Goal: Task Accomplishment & Management: Complete application form

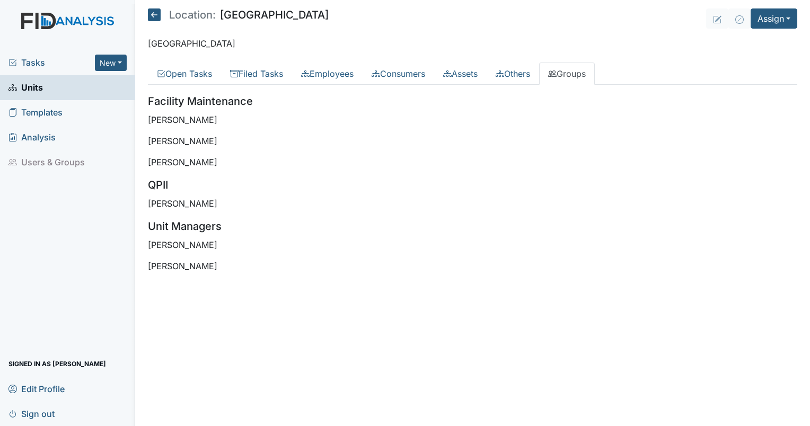
click at [42, 86] on span "Units" at bounding box center [25, 88] width 34 height 16
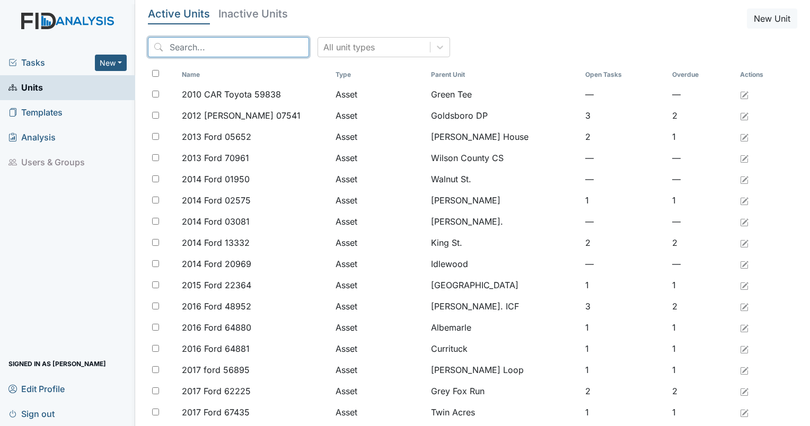
click at [237, 51] on input "search" at bounding box center [228, 47] width 161 height 20
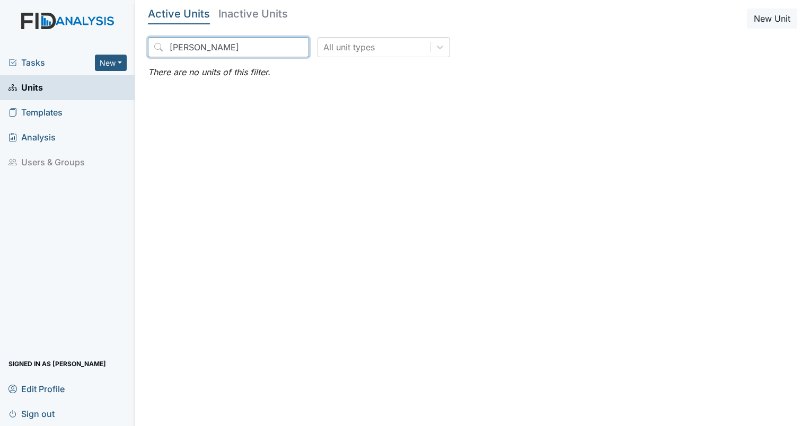
type input "lockwood"
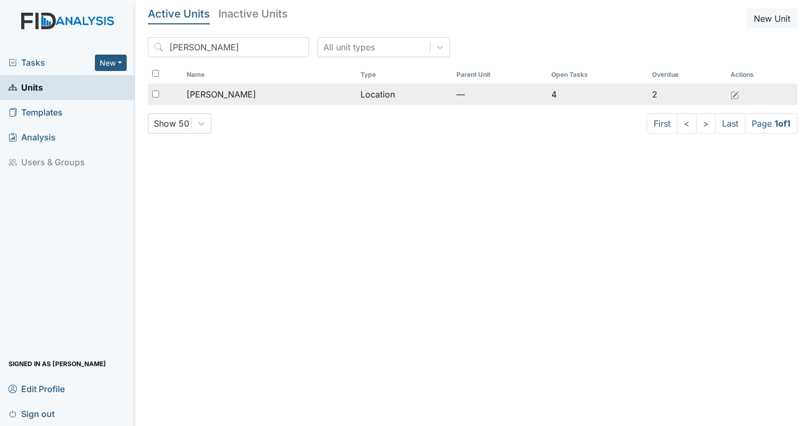
click at [196, 91] on span "Lockwood" at bounding box center [221, 94] width 69 height 13
click at [196, 91] on span "[PERSON_NAME]" at bounding box center [221, 94] width 69 height 13
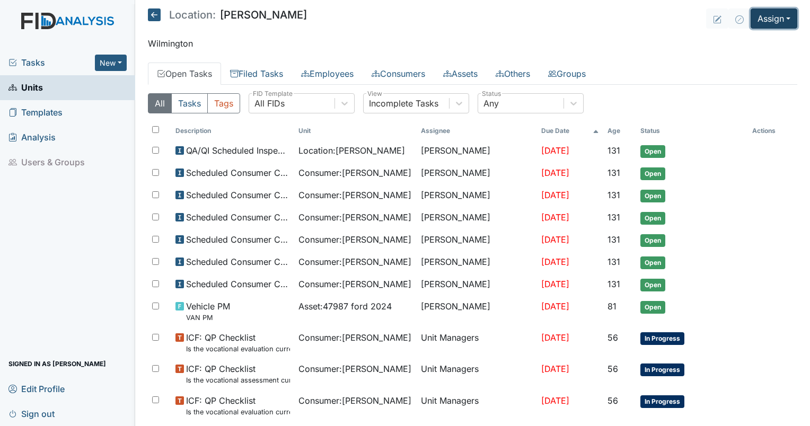
click at [772, 15] on button "Assign" at bounding box center [774, 18] width 47 height 20
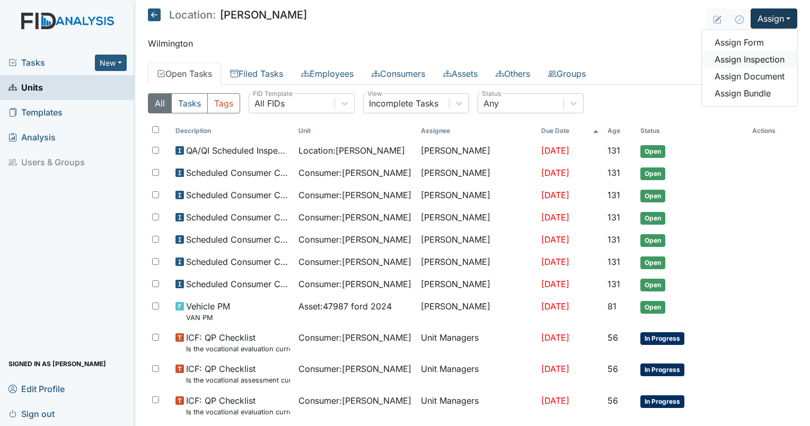
click at [738, 60] on link "Assign Inspection" at bounding box center [749, 59] width 95 height 17
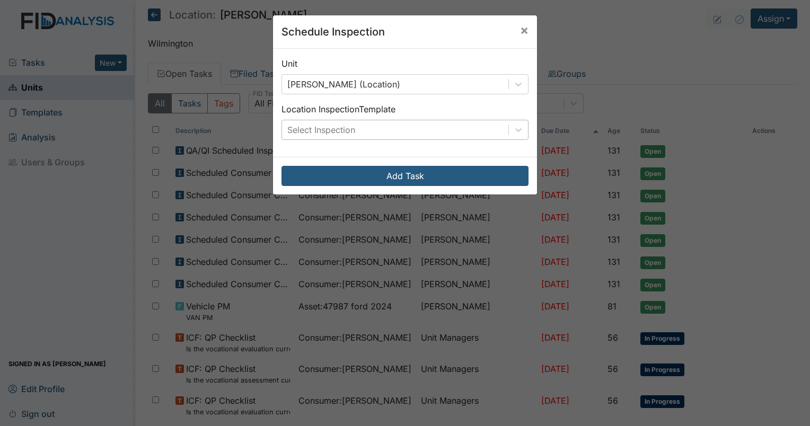
click at [382, 128] on div "Select Inspection" at bounding box center [395, 129] width 226 height 19
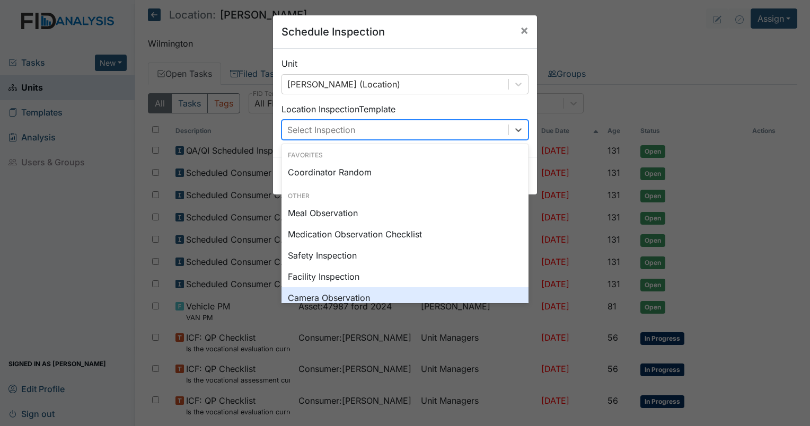
click at [339, 298] on div "Camera Observation" at bounding box center [404, 297] width 247 height 21
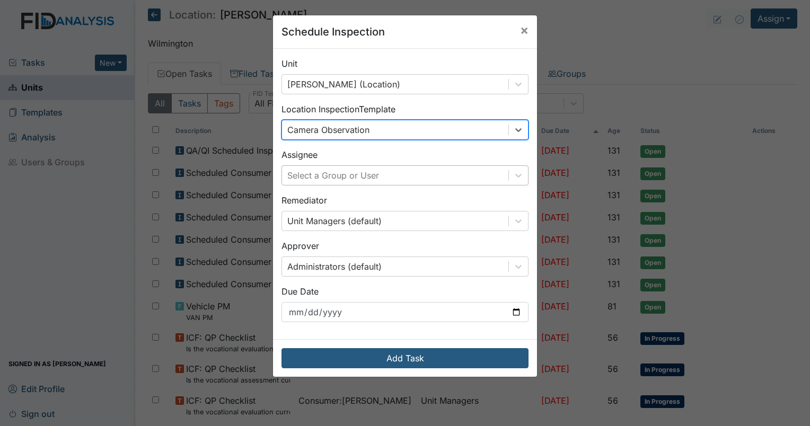
click at [312, 177] on div "Select a Group or User" at bounding box center [333, 175] width 92 height 13
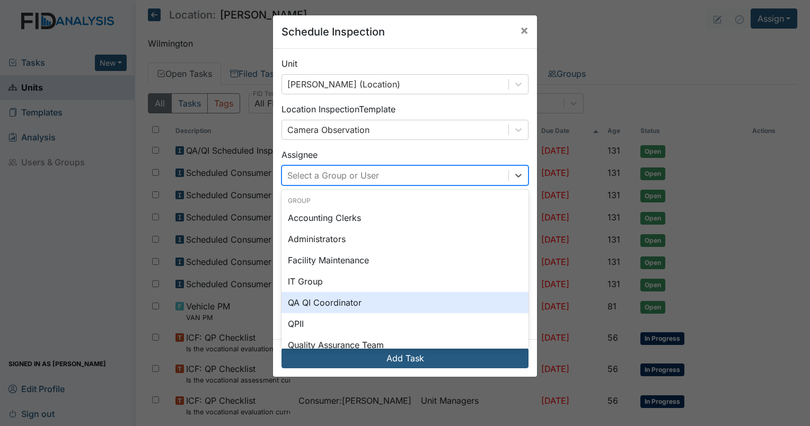
click at [320, 310] on div "QA QI Coordinator" at bounding box center [404, 302] width 247 height 21
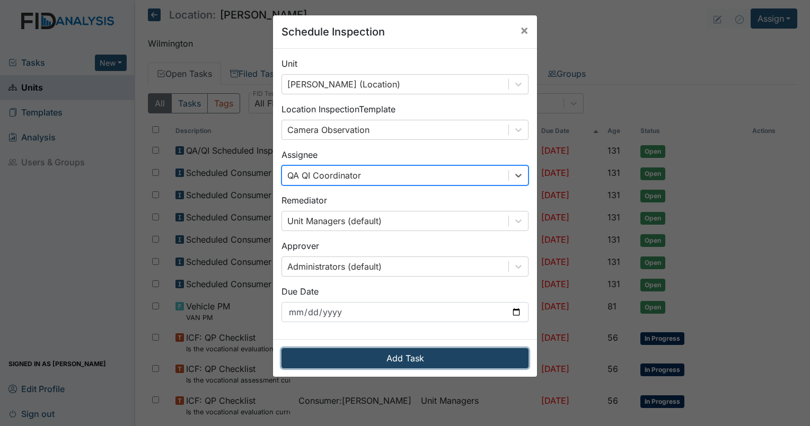
click at [324, 349] on button "Add Task" at bounding box center [404, 358] width 247 height 20
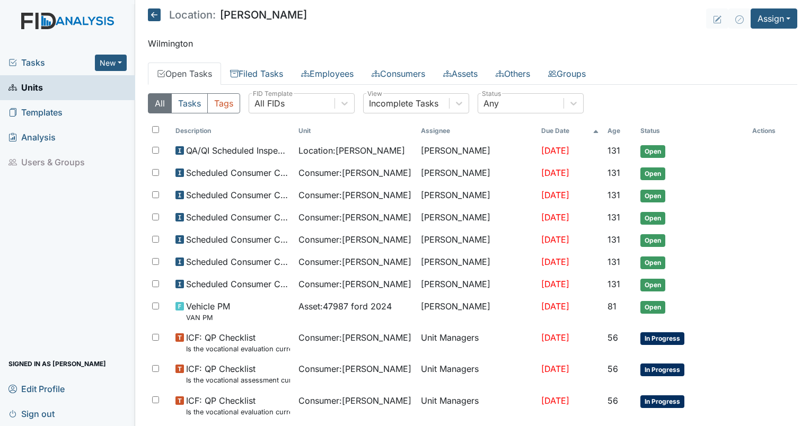
click at [32, 57] on span "Tasks" at bounding box center [51, 62] width 86 height 13
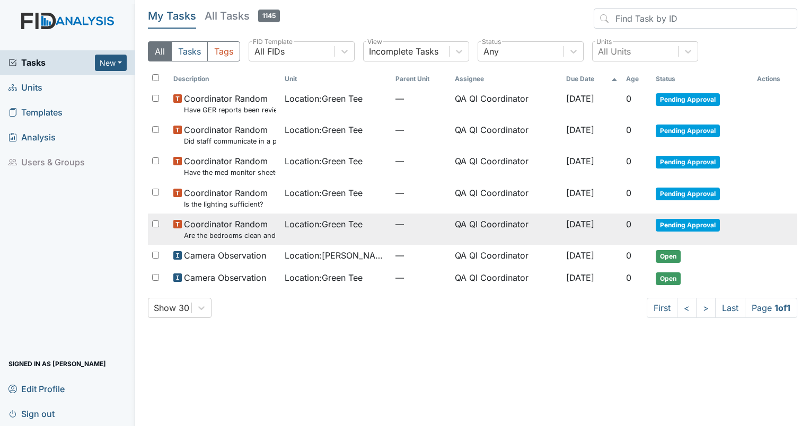
click at [219, 232] on small "Are the bedrooms clean and in good repair?" at bounding box center [230, 236] width 92 height 10
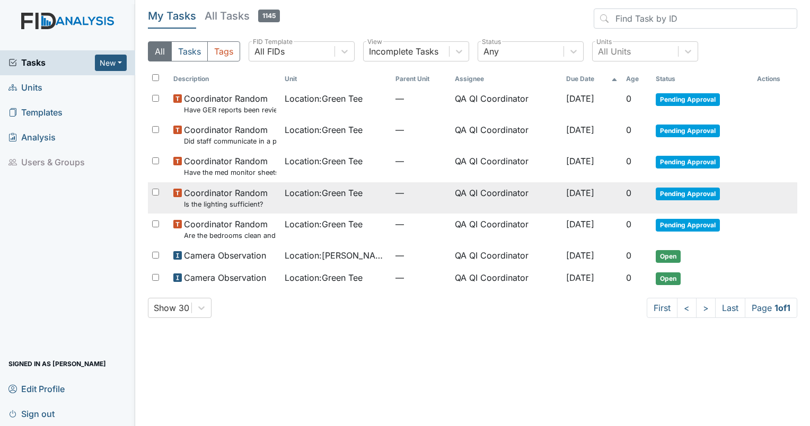
click at [220, 201] on small "Is the lighting sufficient?" at bounding box center [226, 204] width 84 height 10
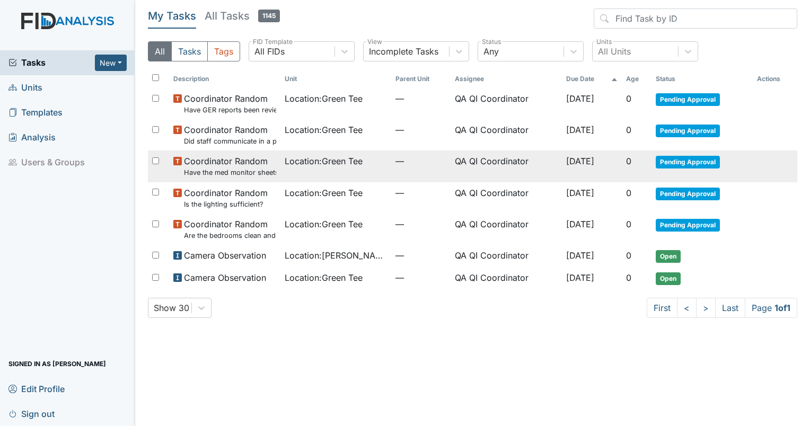
click at [237, 163] on span "Coordinator Random Have the med monitor sheets been filled out?" at bounding box center [230, 166] width 92 height 23
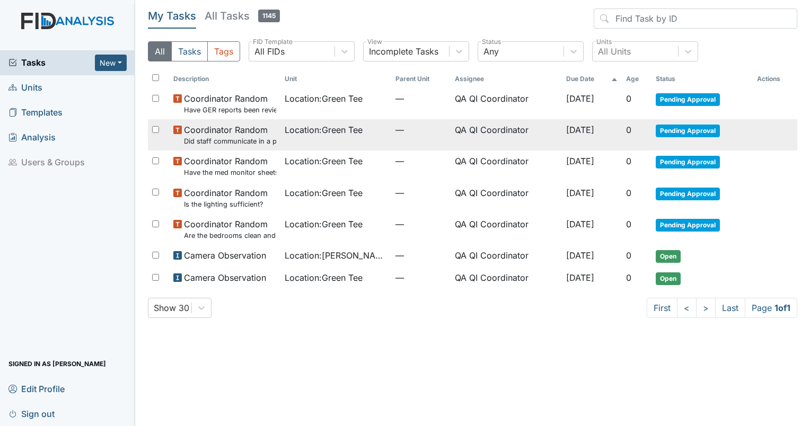
click at [259, 136] on span "Coordinator Random Did staff communicate in a positive demeanor with consumers?" at bounding box center [230, 135] width 92 height 23
click at [258, 136] on span "Coordinator Random Did staff communicate in a positive demeanor with consumers?" at bounding box center [230, 135] width 92 height 23
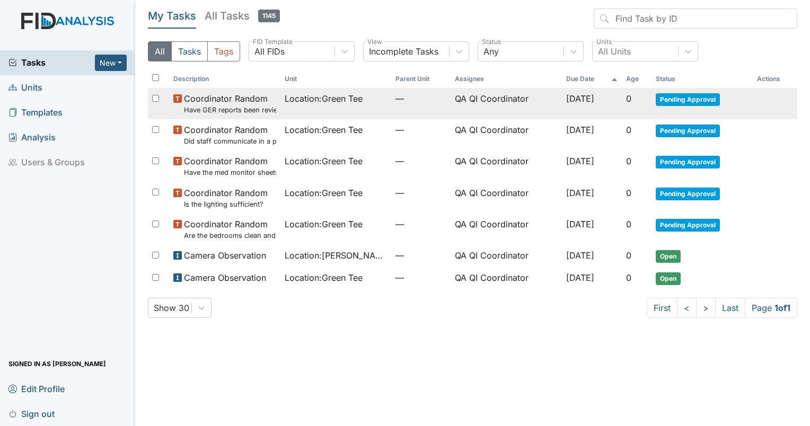
click at [239, 95] on span "Coordinator Random Have GER reports been reviewed by managers within 72 hours o…" at bounding box center [230, 103] width 92 height 23
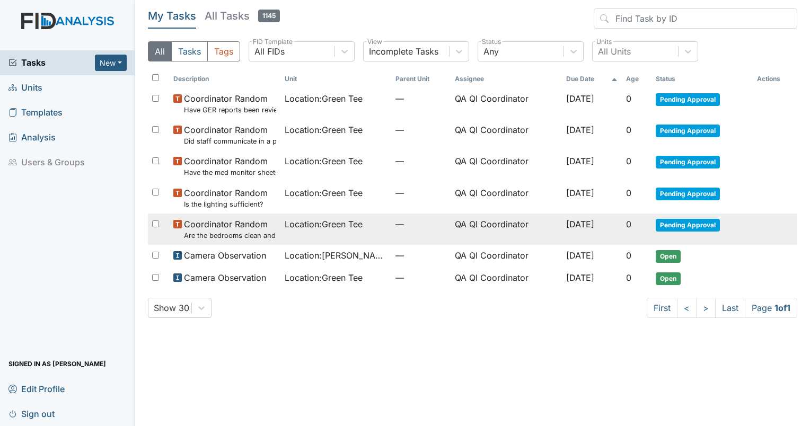
click at [341, 230] on span "Location : Green Tee" at bounding box center [324, 224] width 78 height 13
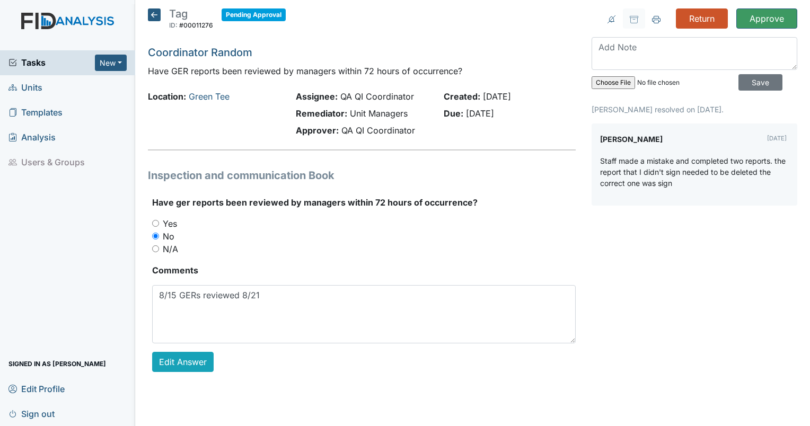
drag, startPoint x: 689, startPoint y: 181, endPoint x: 671, endPoint y: 182, distance: 18.0
click at [671, 182] on p "Staff made a mistake and completed two reports. the report that I didn't sign n…" at bounding box center [694, 171] width 189 height 33
click at [682, 186] on p "Staff made a mistake and completed two reports. the report that I didn't sign n…" at bounding box center [694, 171] width 189 height 33
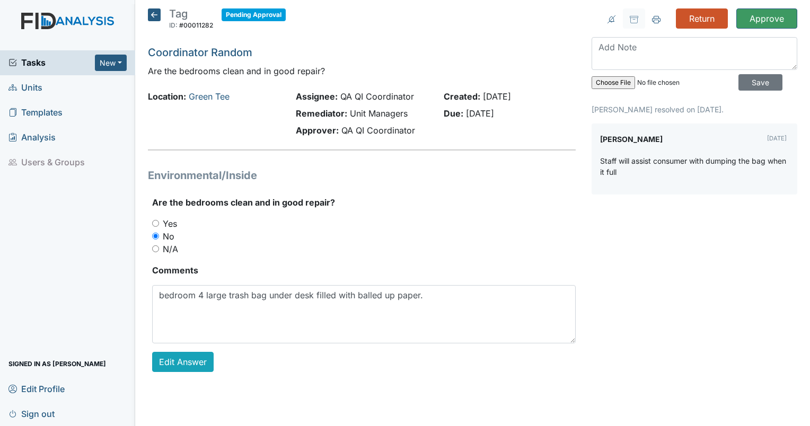
click at [158, 19] on icon at bounding box center [154, 14] width 13 height 13
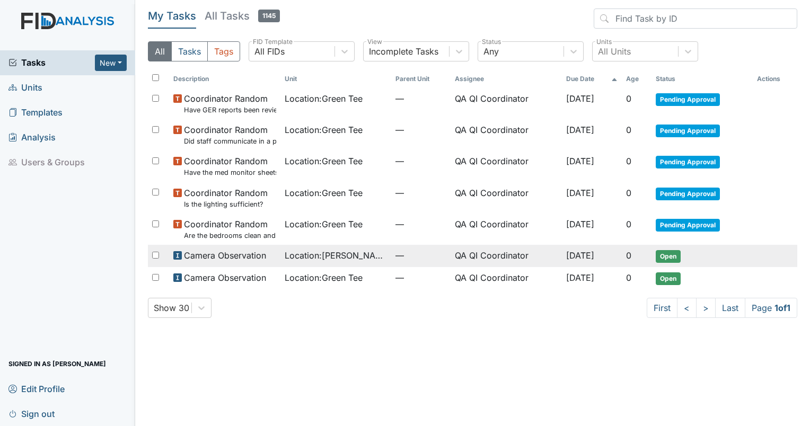
click at [323, 261] on span "Location : Lockwood" at bounding box center [336, 255] width 103 height 13
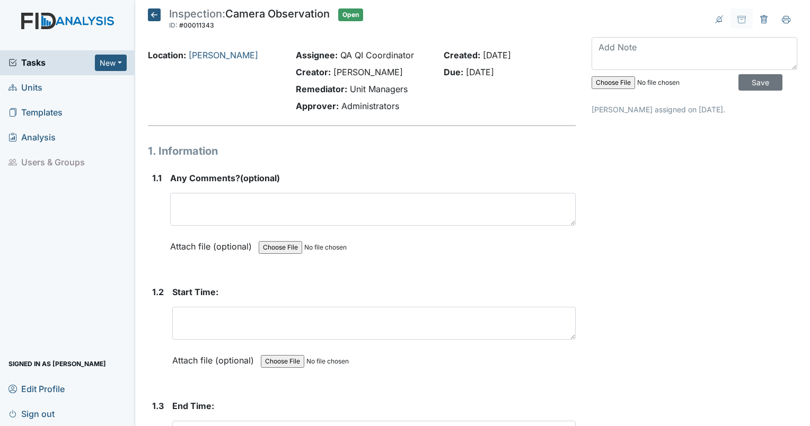
click at [323, 261] on form "Any Comments? (optional) This field is required. Attach file (optional) You can…" at bounding box center [373, 220] width 406 height 97
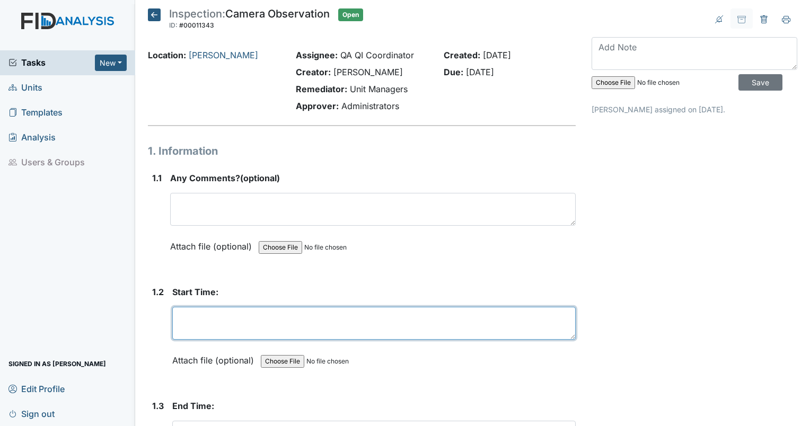
click at [240, 328] on textarea at bounding box center [373, 323] width 403 height 33
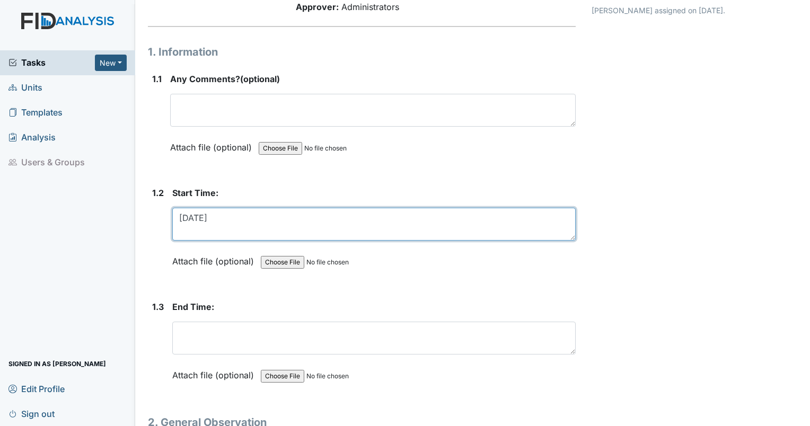
scroll to position [106, 0]
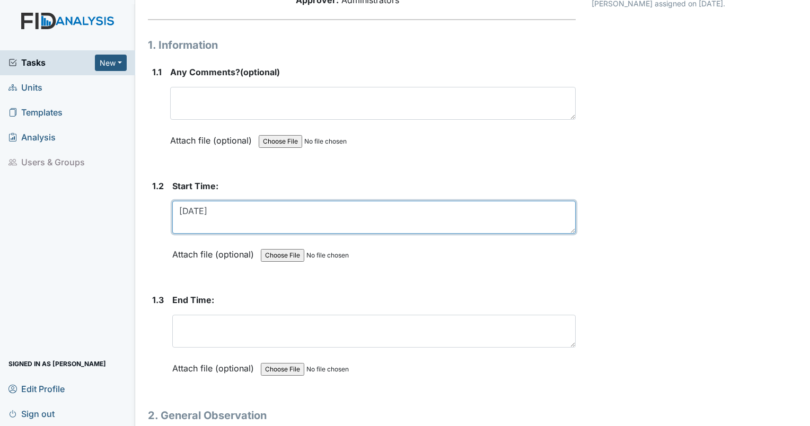
type textarea "8/25/25"
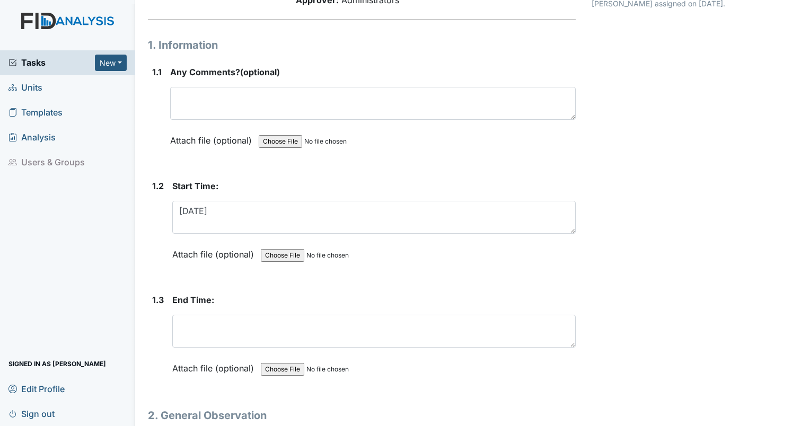
click at [231, 309] on div "End Time: This field is required. Attach file (optional) You can upload .pdf, .…" at bounding box center [373, 338] width 403 height 89
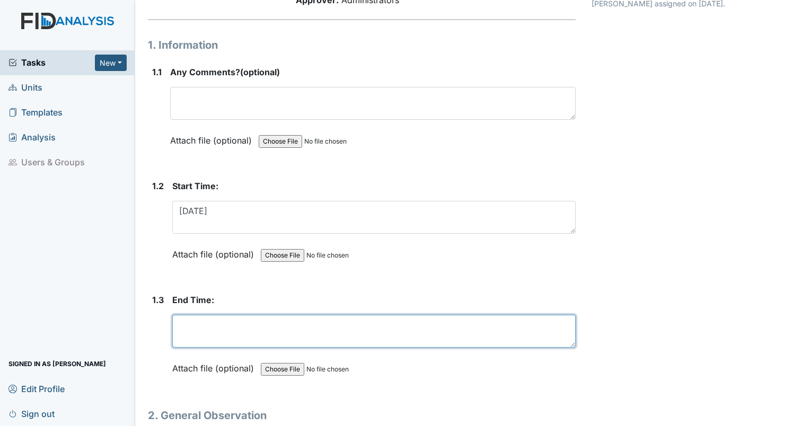
drag, startPoint x: 231, startPoint y: 315, endPoint x: 224, endPoint y: 324, distance: 10.9
click at [231, 315] on textarea at bounding box center [373, 331] width 403 height 33
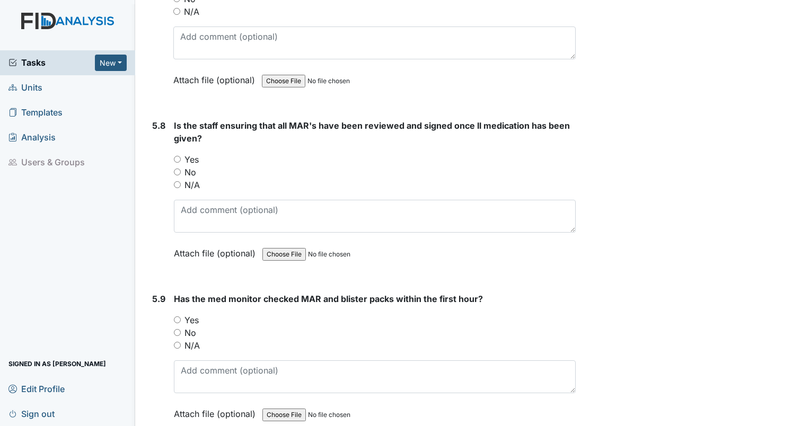
scroll to position [5746, 0]
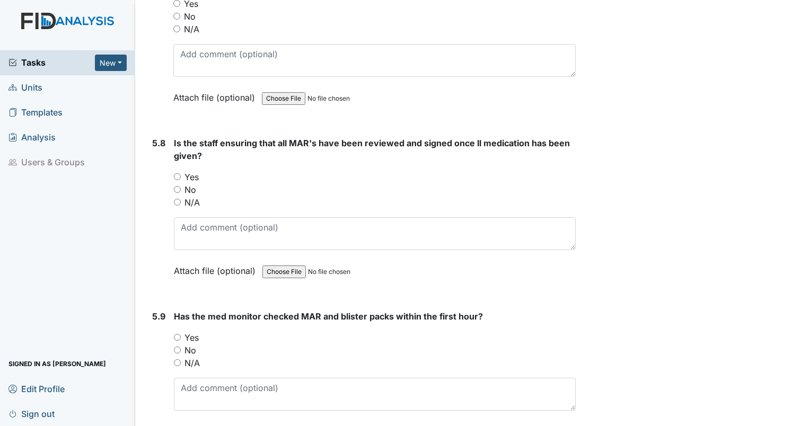
type textarea "[DATE]"
click at [174, 334] on input "Yes" at bounding box center [177, 337] width 7 height 7
radio input "true"
click at [175, 173] on input "Yes" at bounding box center [177, 176] width 7 height 7
radio input "true"
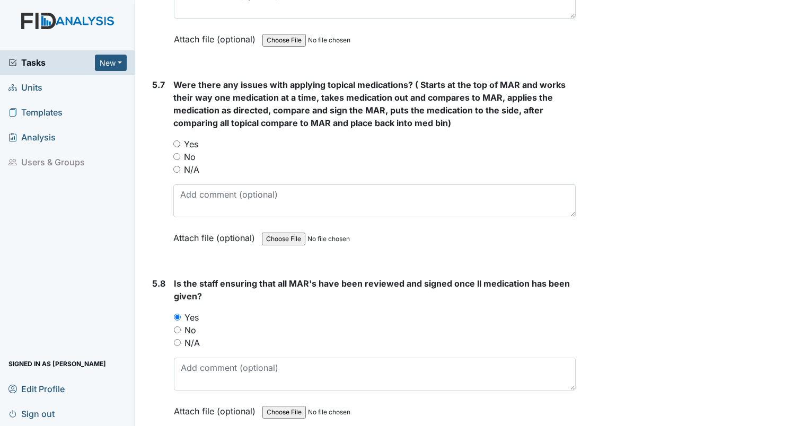
scroll to position [5586, 0]
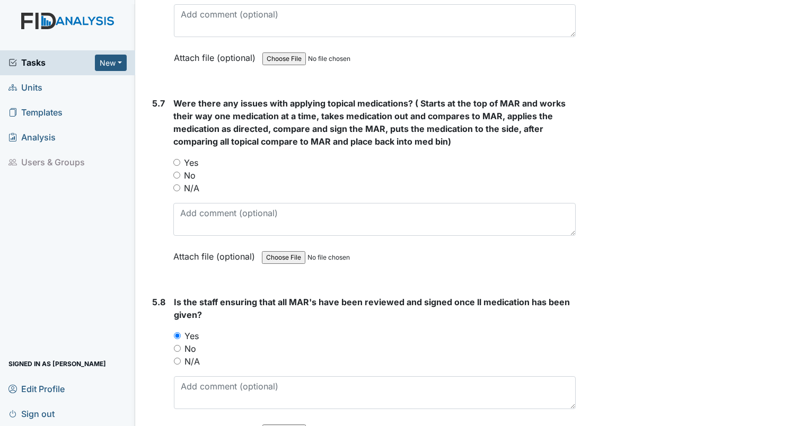
click at [177, 172] on input "No" at bounding box center [176, 175] width 7 height 7
radio input "true"
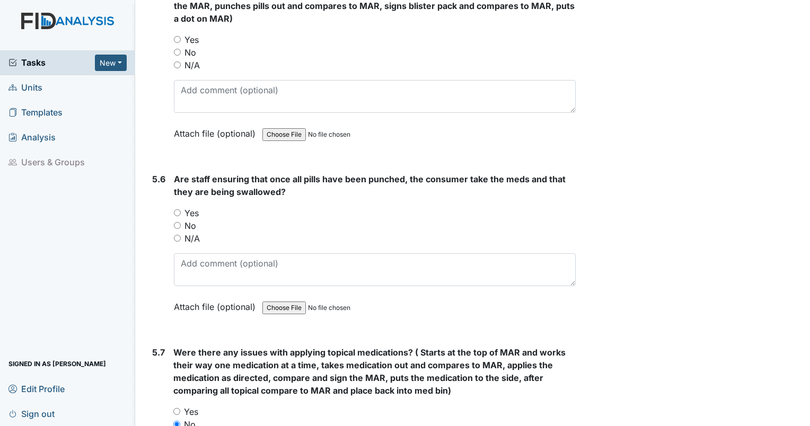
scroll to position [5321, 0]
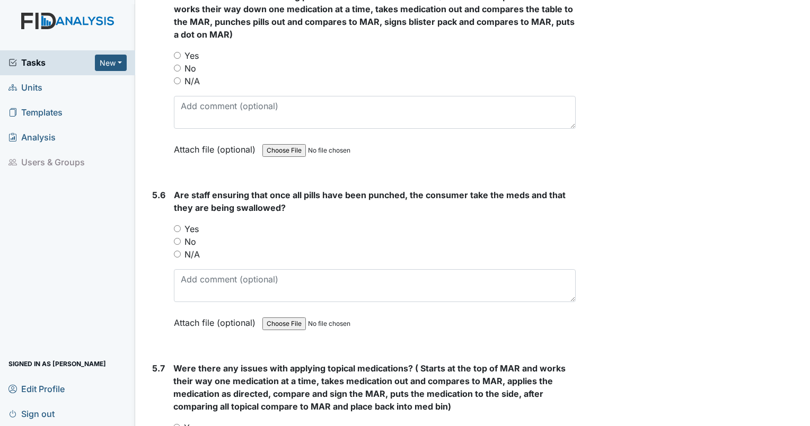
click at [178, 223] on div "Yes" at bounding box center [375, 229] width 402 height 13
click at [178, 225] on input "Yes" at bounding box center [177, 228] width 7 height 7
radio input "true"
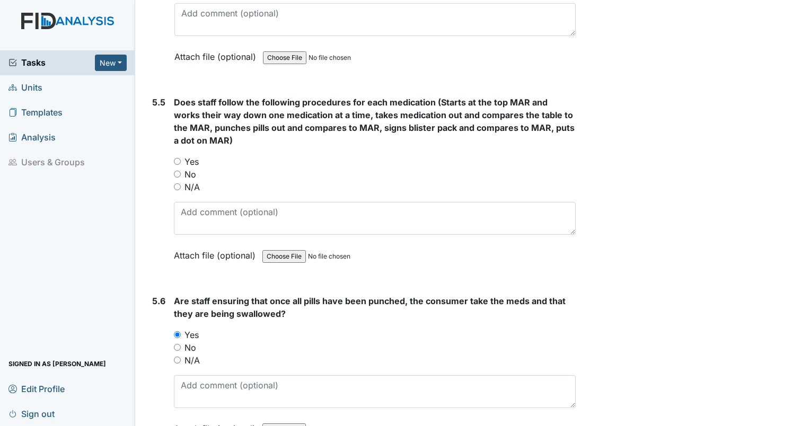
scroll to position [5162, 0]
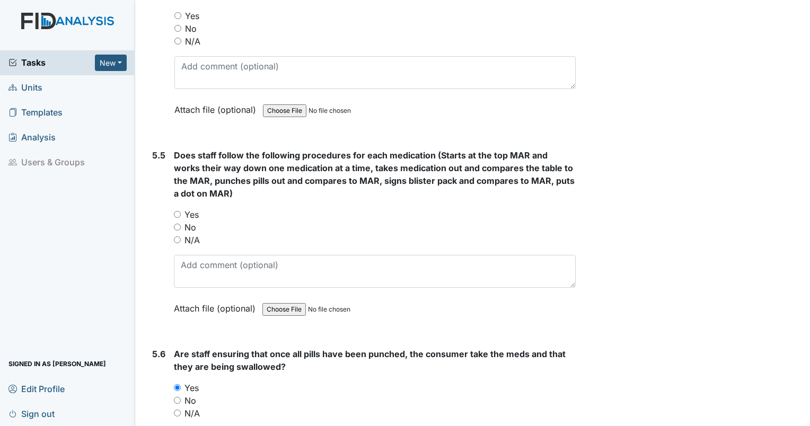
click at [178, 208] on div "Yes" at bounding box center [375, 214] width 402 height 13
click at [177, 211] on input "Yes" at bounding box center [177, 214] width 7 height 7
radio input "true"
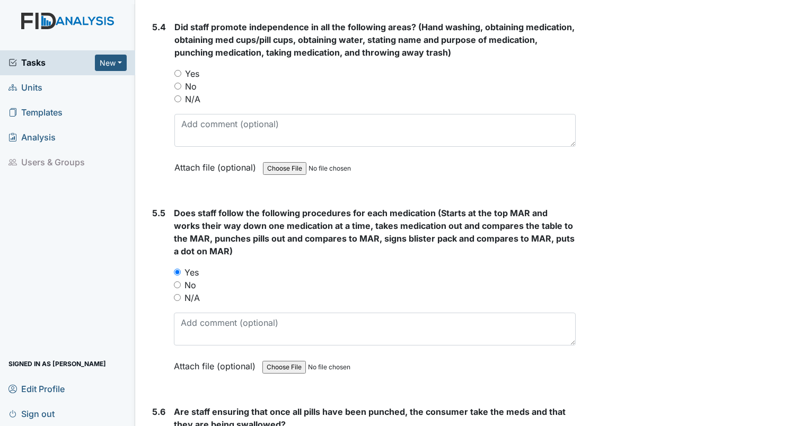
scroll to position [5003, 0]
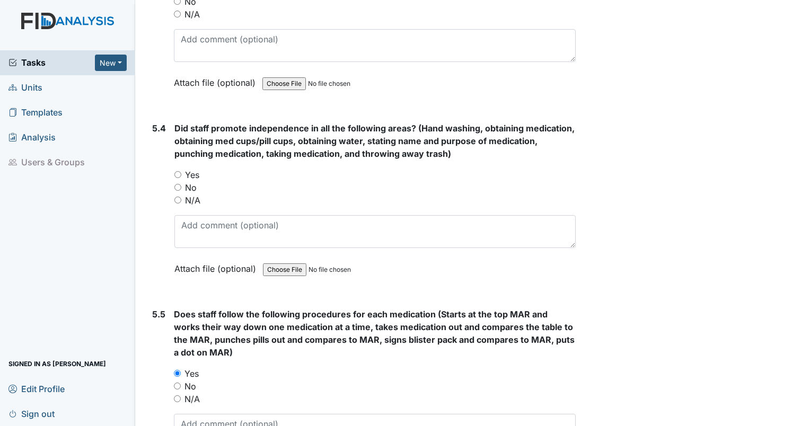
click at [178, 171] on input "Yes" at bounding box center [177, 174] width 7 height 7
radio input "true"
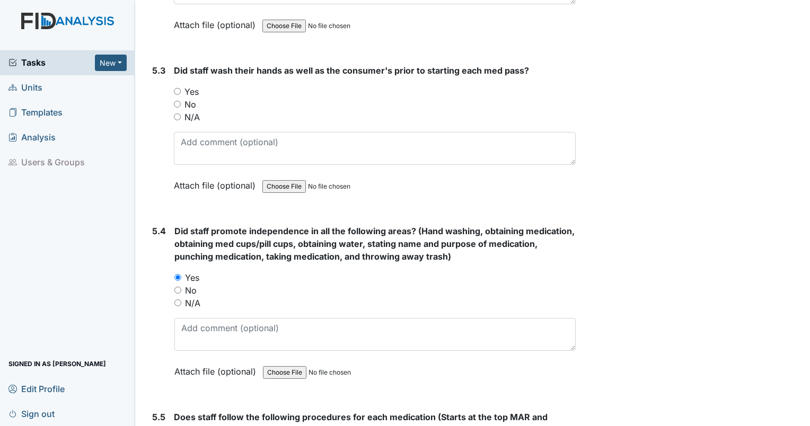
scroll to position [4897, 0]
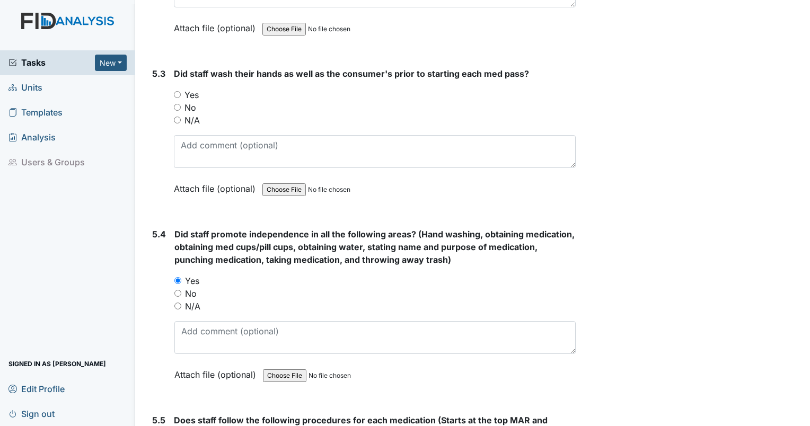
click at [176, 91] on input "Yes" at bounding box center [177, 94] width 7 height 7
radio input "true"
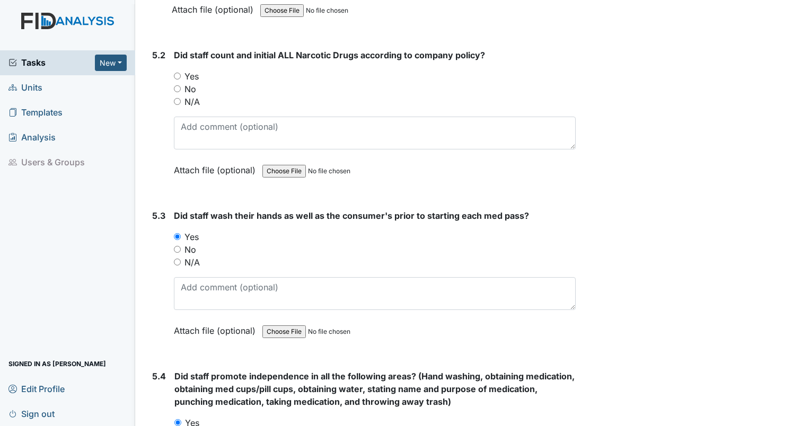
scroll to position [4738, 0]
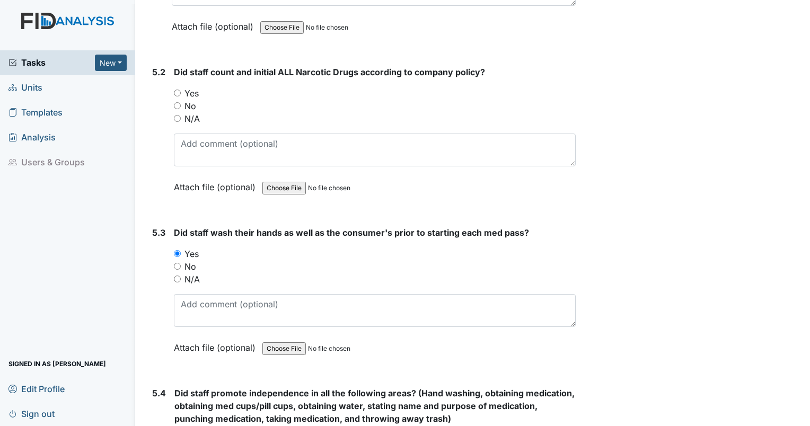
click at [177, 90] on input "Yes" at bounding box center [177, 93] width 7 height 7
radio input "true"
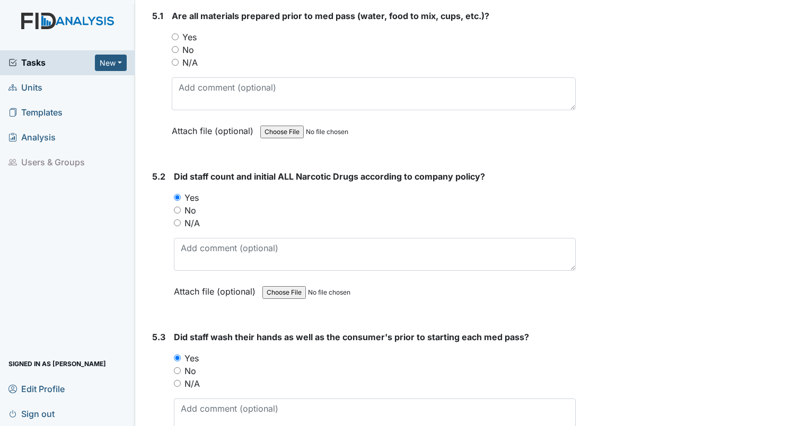
scroll to position [4579, 0]
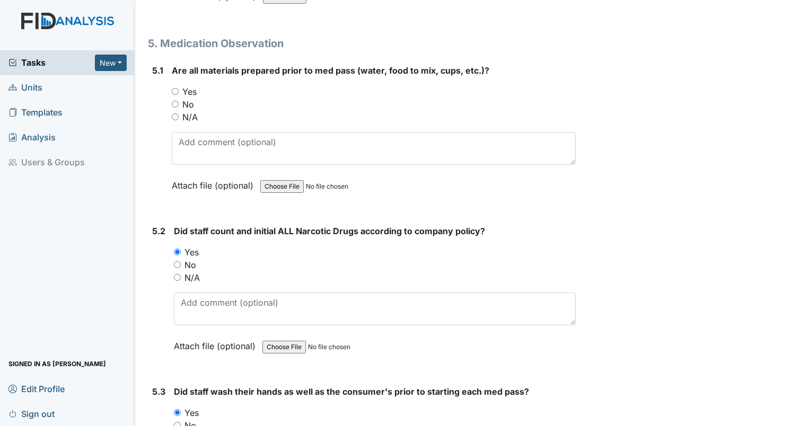
click at [176, 88] on input "Yes" at bounding box center [175, 91] width 7 height 7
radio input "true"
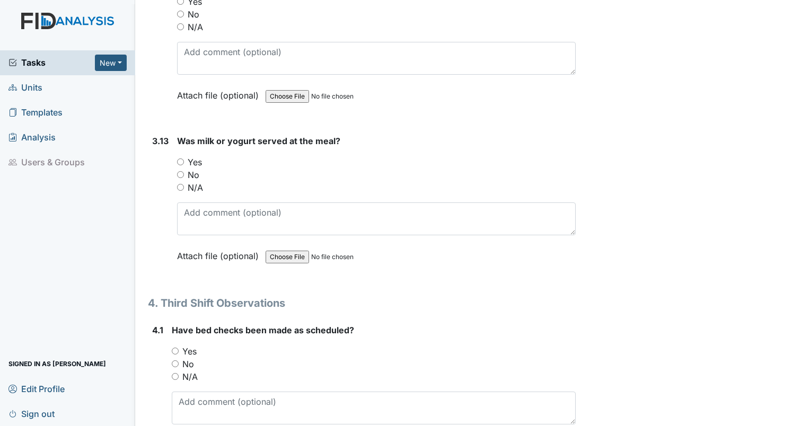
scroll to position [3625, 0]
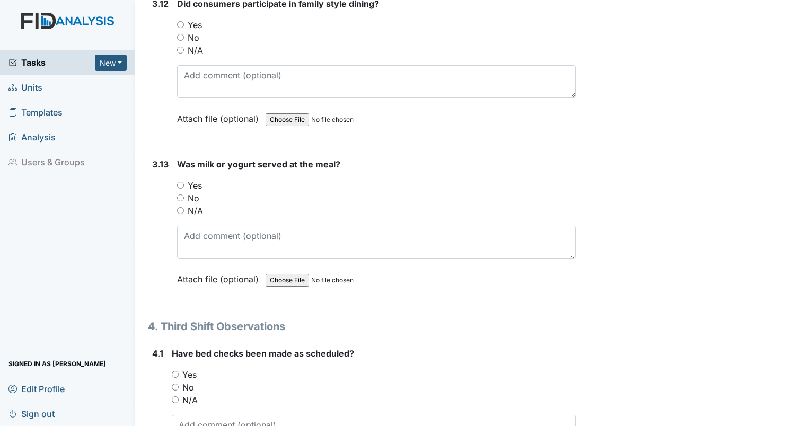
click at [180, 182] on input "Yes" at bounding box center [180, 185] width 7 height 7
radio input "true"
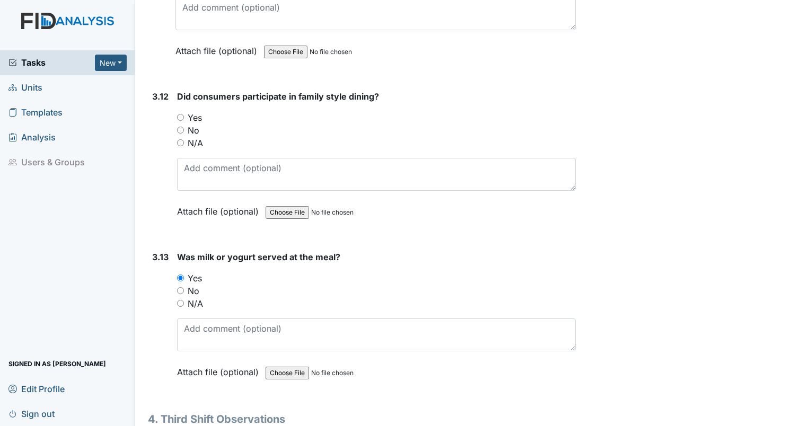
scroll to position [3466, 0]
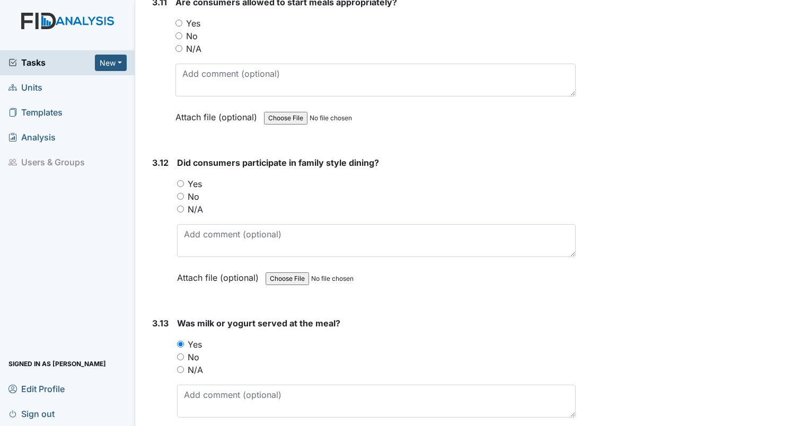
click at [178, 180] on input "Yes" at bounding box center [180, 183] width 7 height 7
radio input "true"
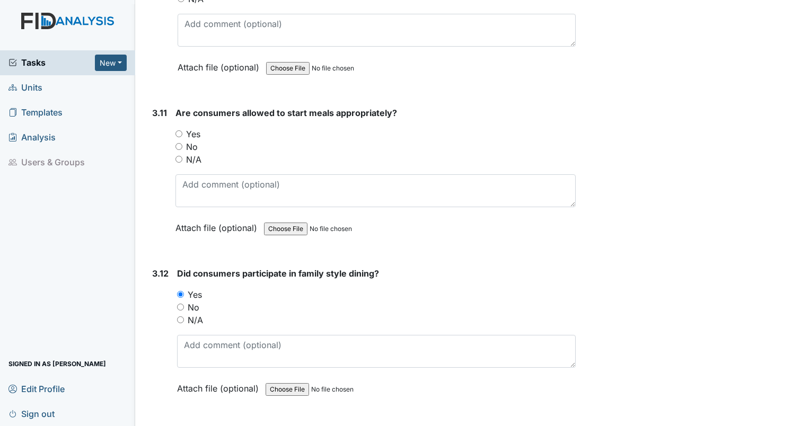
scroll to position [3307, 0]
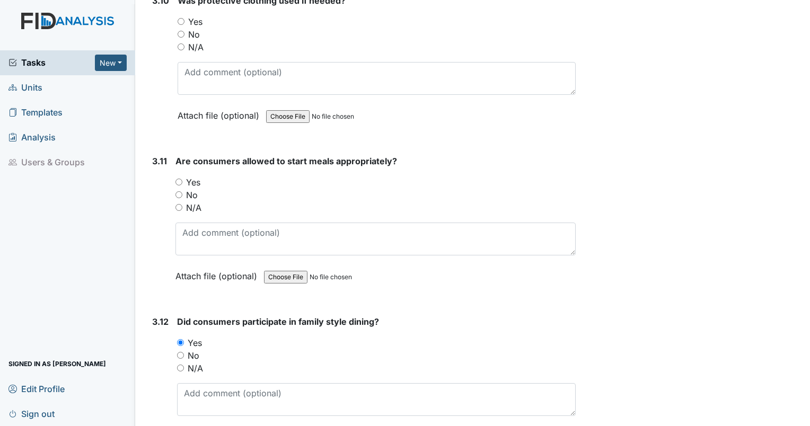
click at [179, 179] on input "Yes" at bounding box center [178, 182] width 7 height 7
radio input "true"
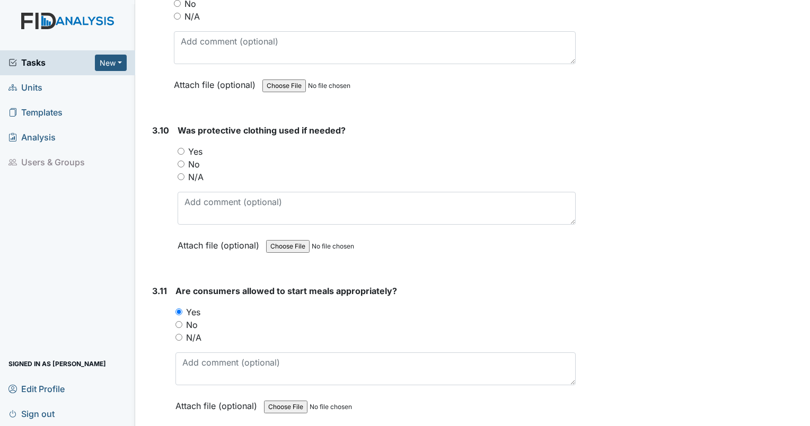
scroll to position [3148, 0]
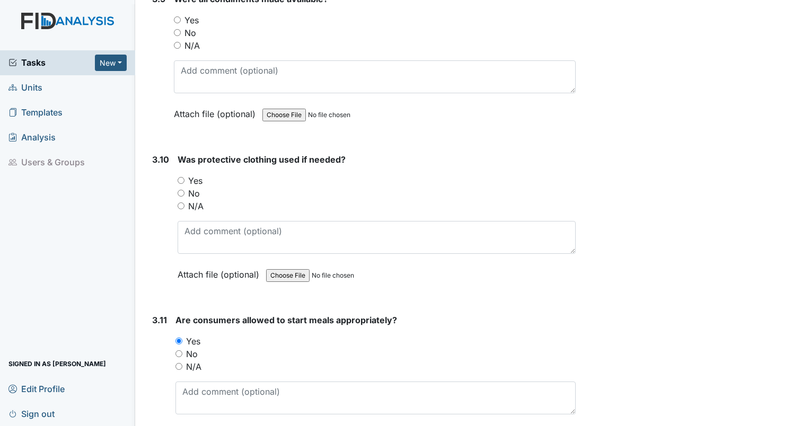
click at [182, 177] on input "Yes" at bounding box center [181, 180] width 7 height 7
radio input "true"
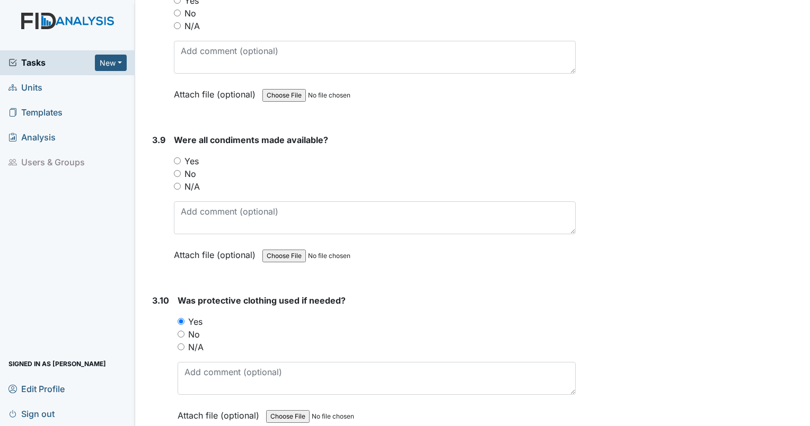
scroll to position [2989, 0]
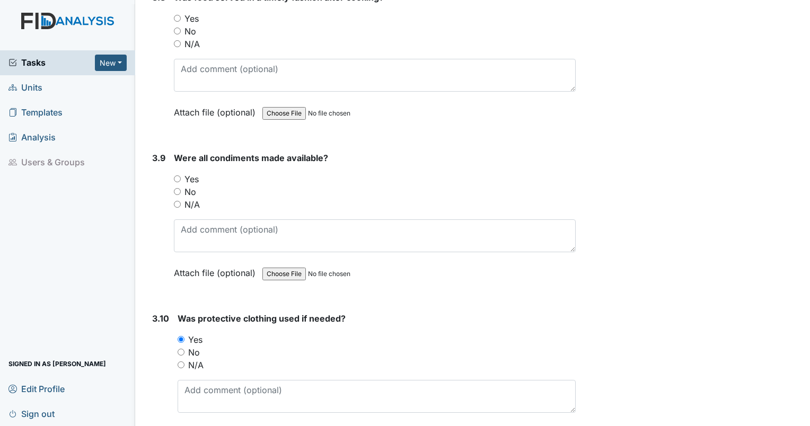
click at [179, 175] on input "Yes" at bounding box center [177, 178] width 7 height 7
radio input "true"
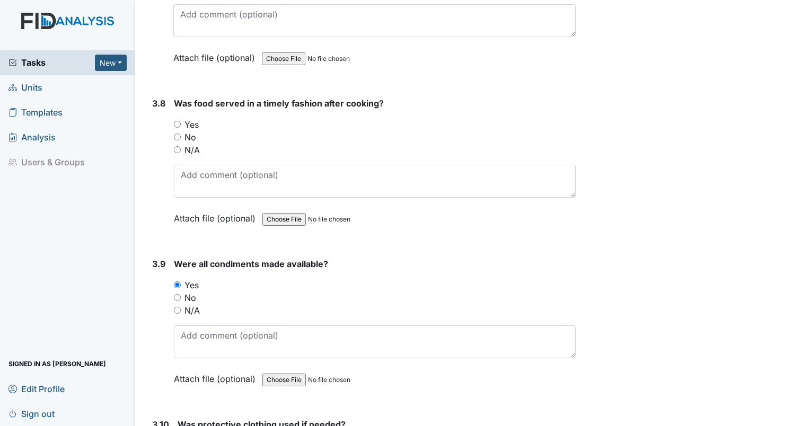
scroll to position [2830, 0]
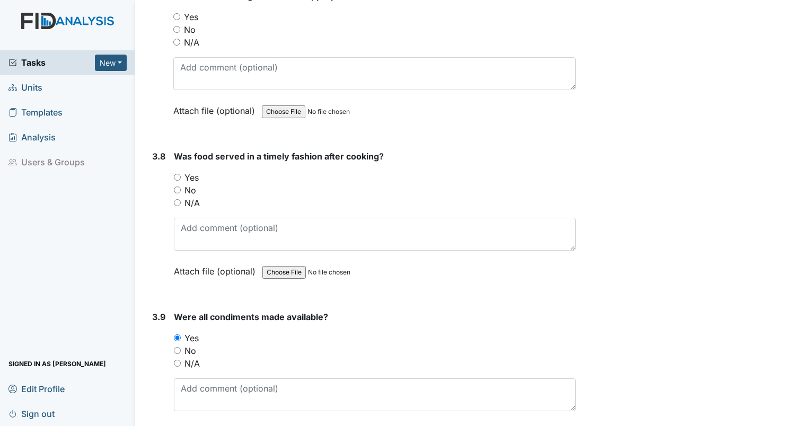
click at [176, 174] on input "Yes" at bounding box center [177, 177] width 7 height 7
radio input "true"
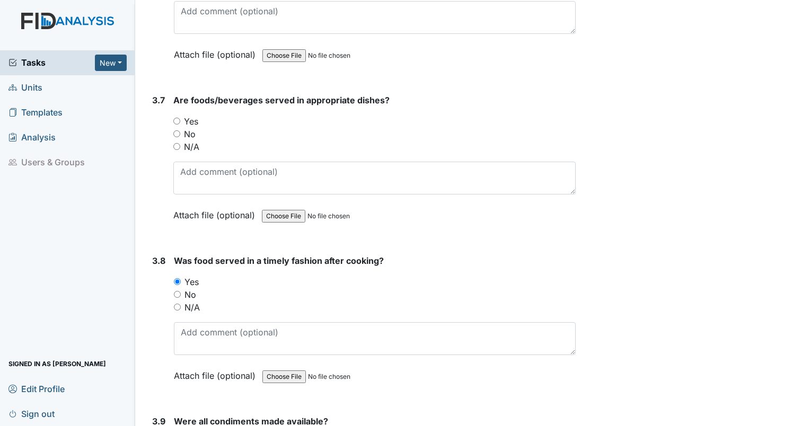
scroll to position [2671, 0]
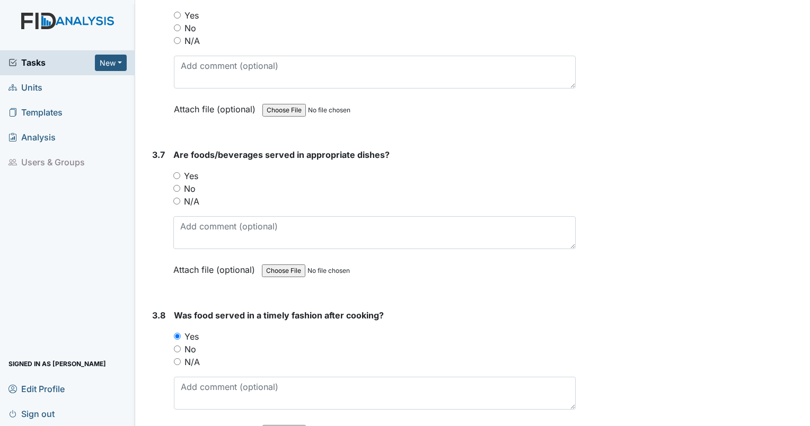
click at [180, 172] on input "Yes" at bounding box center [176, 175] width 7 height 7
radio input "true"
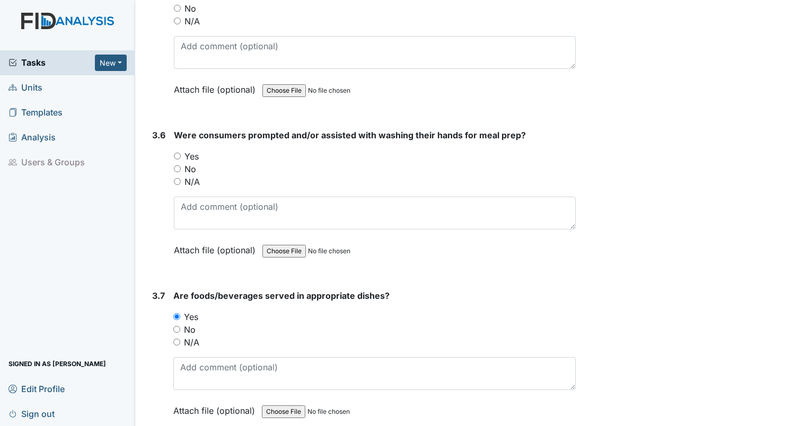
scroll to position [2512, 0]
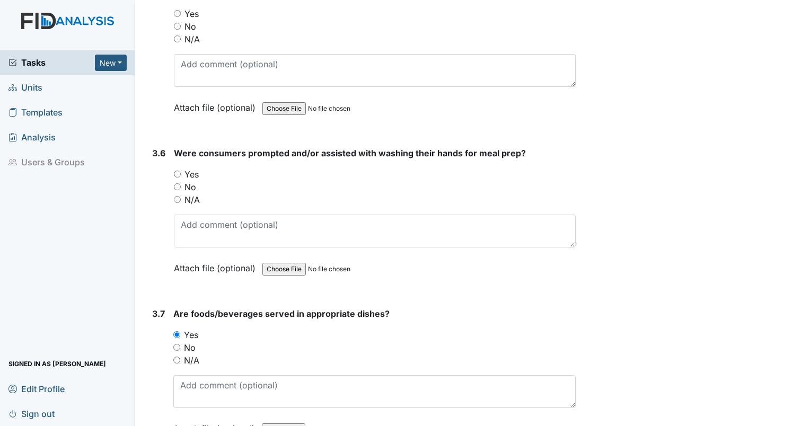
drag, startPoint x: 178, startPoint y: 180, endPoint x: 185, endPoint y: 189, distance: 10.9
click at [178, 183] on input "No" at bounding box center [177, 186] width 7 height 7
radio input "true"
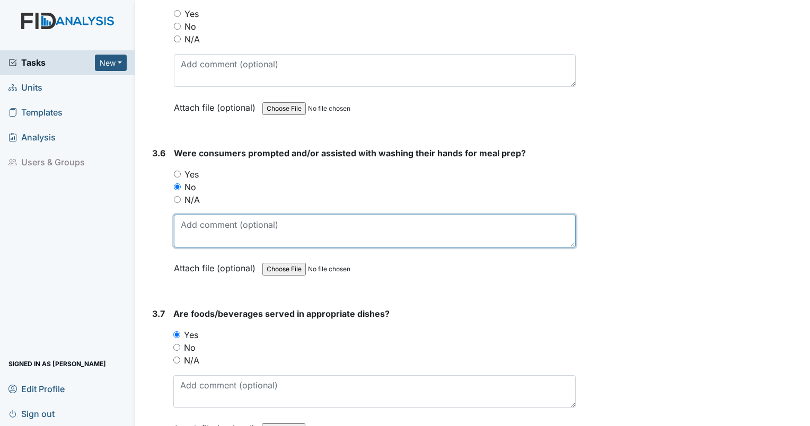
click at [212, 221] on textarea at bounding box center [375, 231] width 402 height 33
type textarea "c"
type textarea "residents did not assist with meal prep."
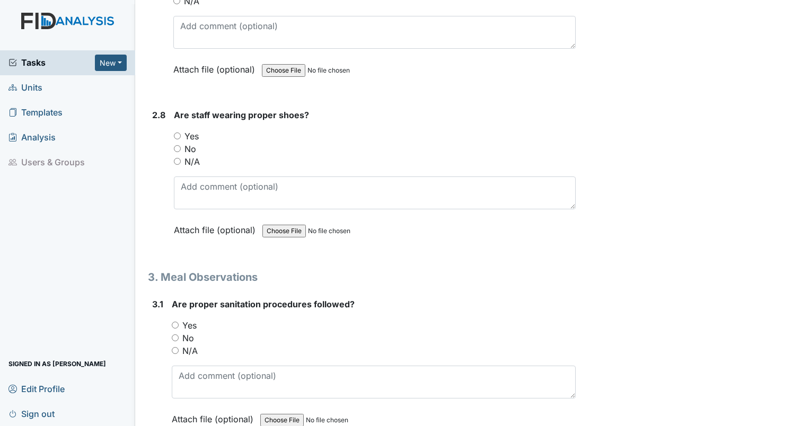
scroll to position [1611, 0]
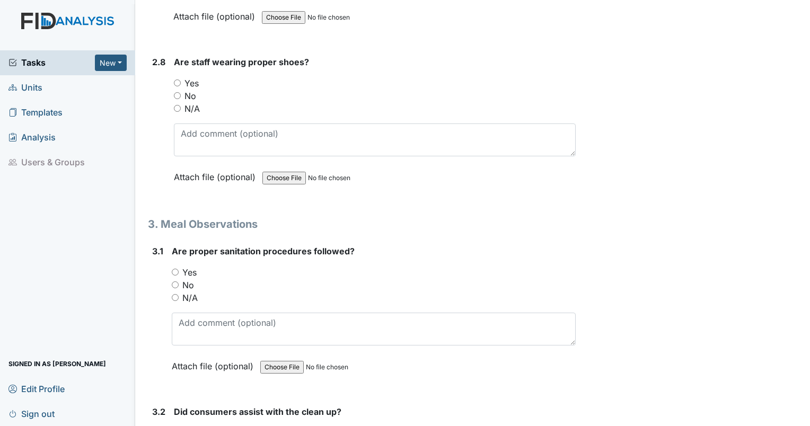
click at [178, 80] on input "Yes" at bounding box center [177, 83] width 7 height 7
radio input "true"
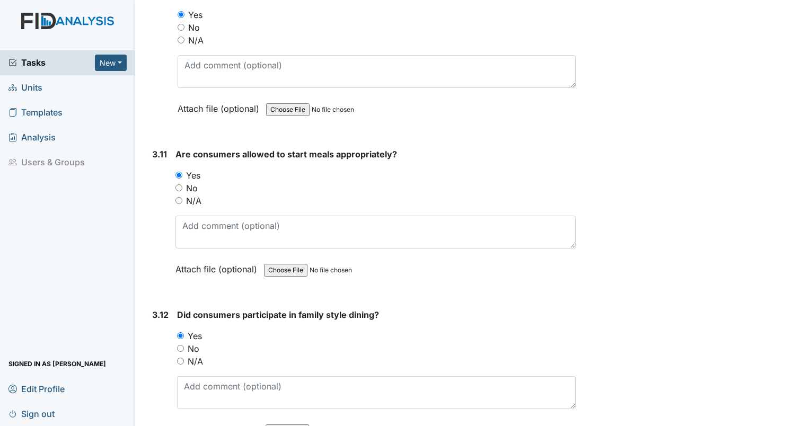
scroll to position [3360, 0]
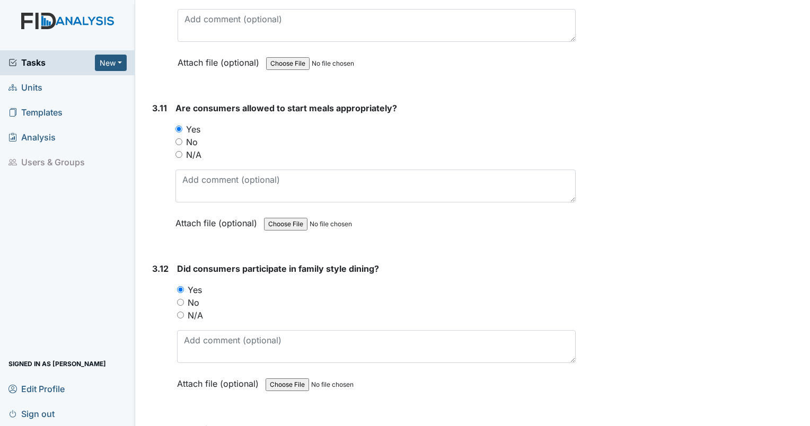
click at [180, 299] on input "No" at bounding box center [180, 302] width 7 height 7
radio input "true"
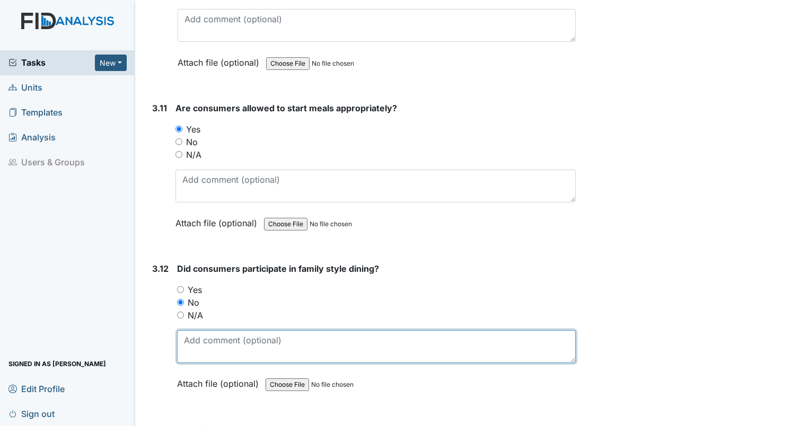
click at [218, 330] on textarea at bounding box center [376, 346] width 399 height 33
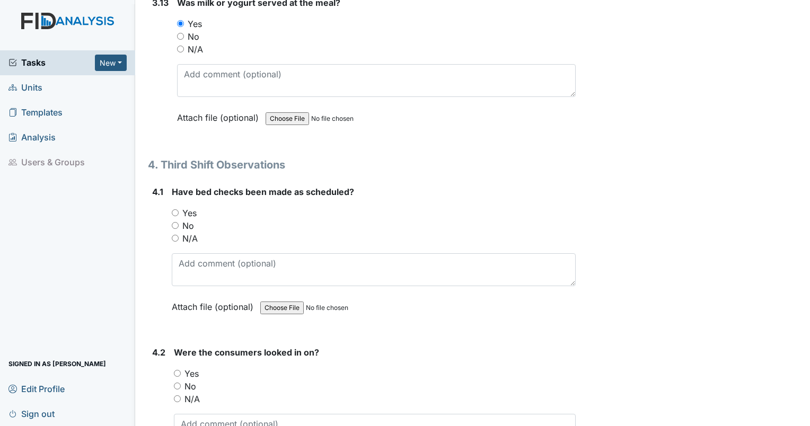
scroll to position [3784, 0]
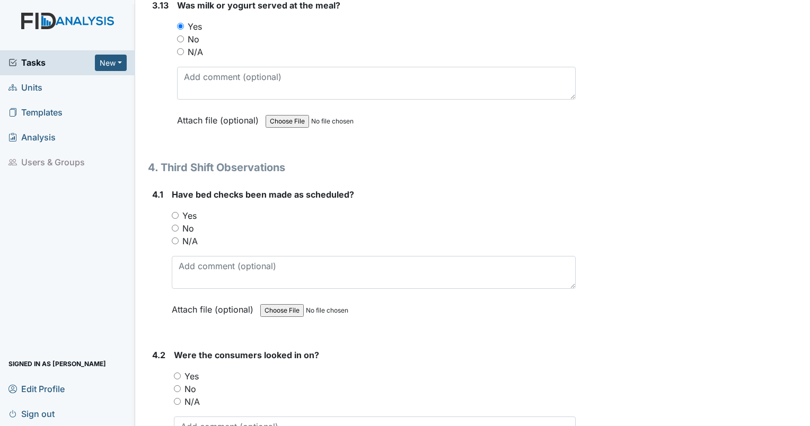
type textarea "plates were prepared in the kitchen and taken to the table."
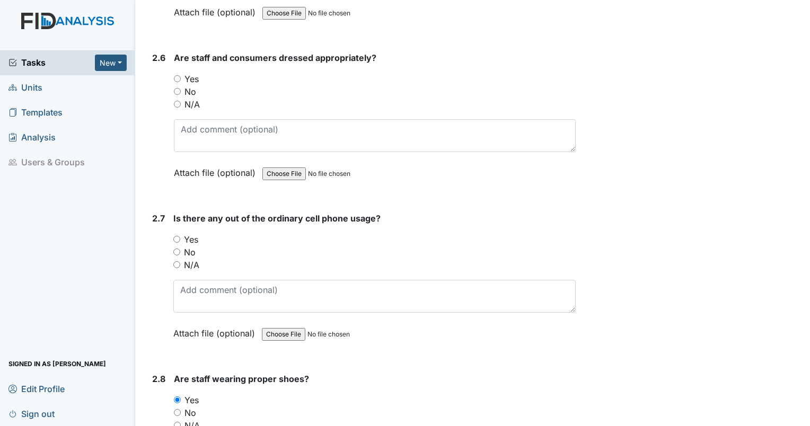
click at [174, 236] on input "Yes" at bounding box center [176, 239] width 7 height 7
radio input "true"
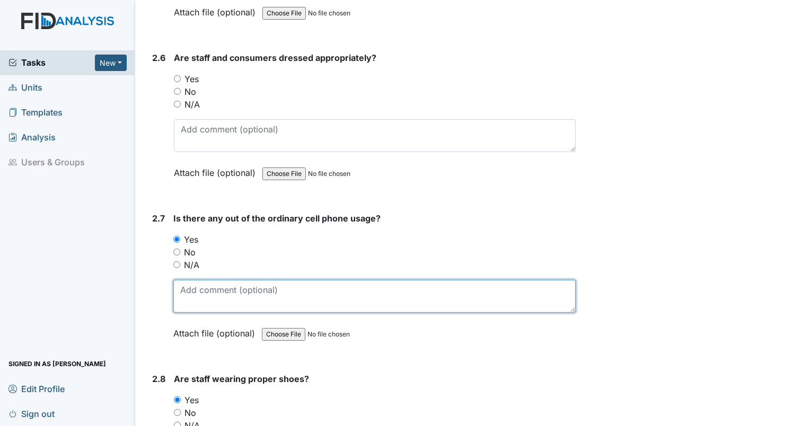
click at [216, 280] on textarea at bounding box center [374, 296] width 402 height 33
click at [226, 293] on textarea at bounding box center [374, 296] width 402 height 33
click at [248, 290] on textarea at bounding box center [374, 296] width 402 height 33
click at [280, 284] on textarea "8/17/25 Camera D4 Kitch 12:42pm." at bounding box center [374, 296] width 402 height 33
click at [349, 284] on textarea "8/17/25 Camera D4 Kitchen 12:42pm." at bounding box center [374, 296] width 402 height 33
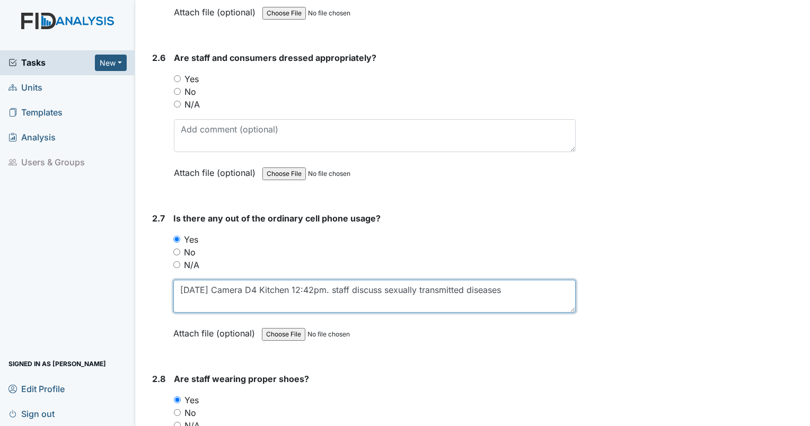
click at [514, 286] on textarea "8/17/25 Camera D4 Kitchen 12:42pm. staff discuss sexually transmitted diseases" at bounding box center [374, 296] width 402 height 33
type textarea "8/17/25 Camera D4 Kitchen 12:42pm. staff discuss sexually transmitted diseases …"
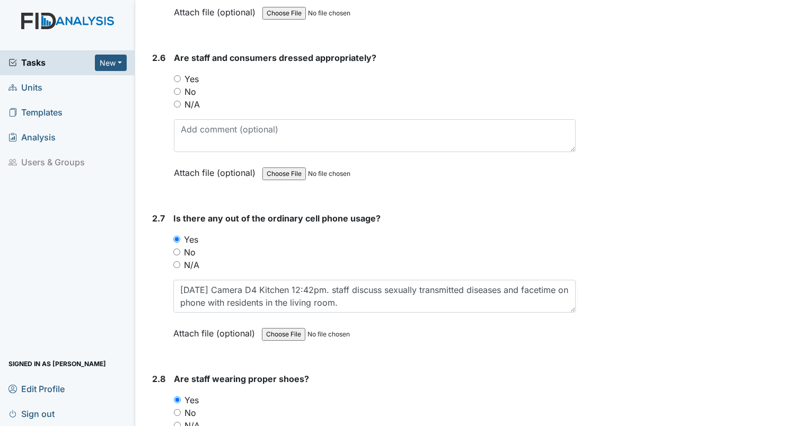
click at [176, 75] on input "Yes" at bounding box center [177, 78] width 7 height 7
radio input "true"
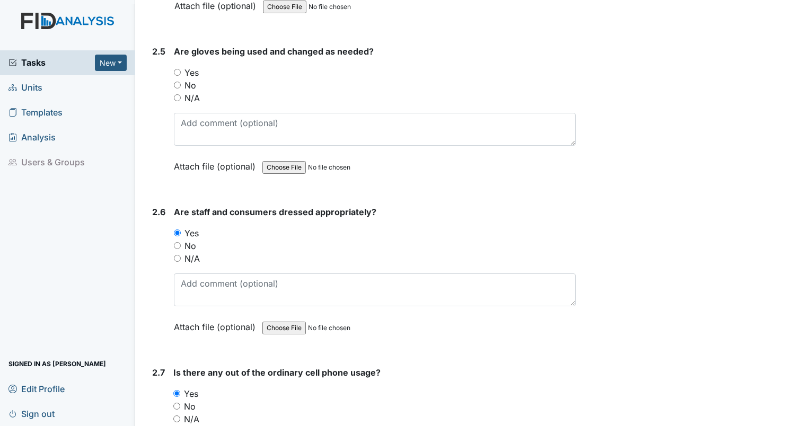
scroll to position [1135, 0]
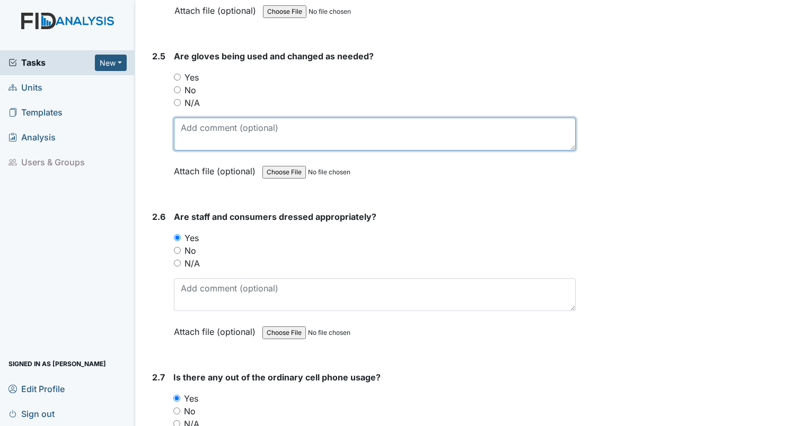
click at [274, 133] on textarea at bounding box center [375, 134] width 402 height 33
type textarea "no gloves used during meal prep."
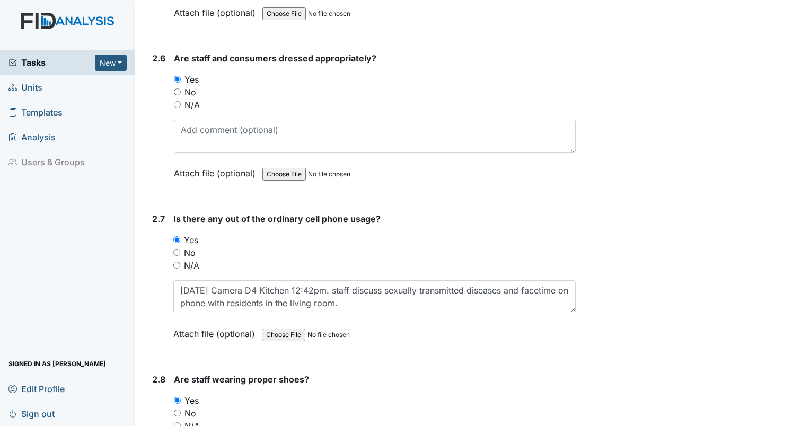
scroll to position [1294, 0]
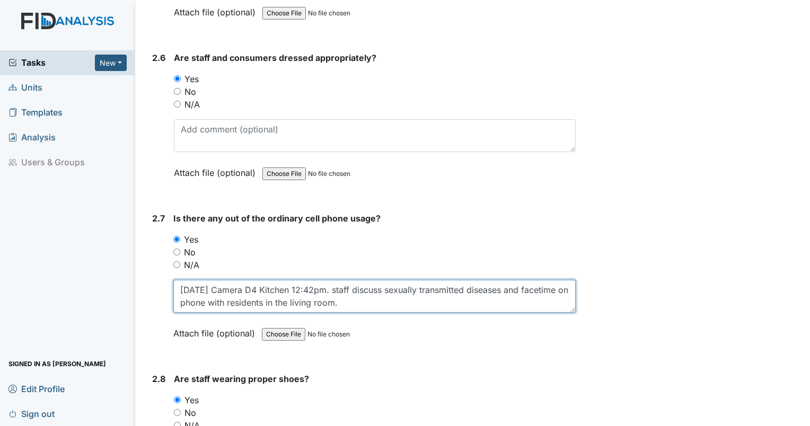
click at [373, 301] on textarea "8/17/25 Camera D4 Kitchen 12:42pm. staff discuss sexually transmitted diseases …" at bounding box center [374, 296] width 402 height 33
click at [181, 282] on textarea "8/17/25 Camera D4 Kitchen 12:42pm. staff discuss sexually transmitted diseases …" at bounding box center [374, 296] width 402 height 33
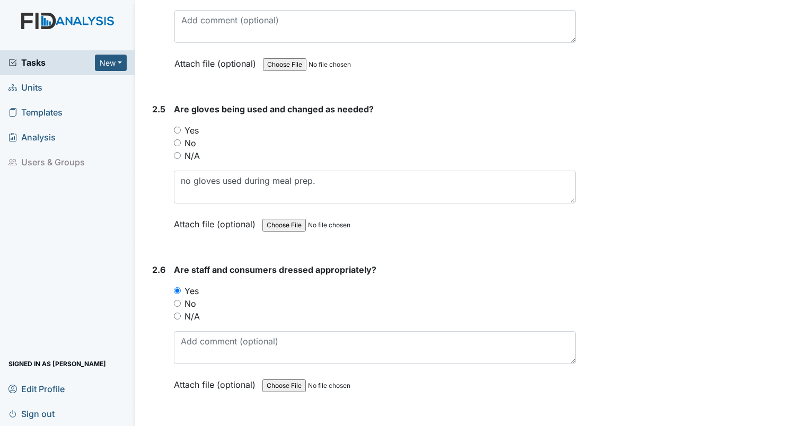
scroll to position [1029, 0]
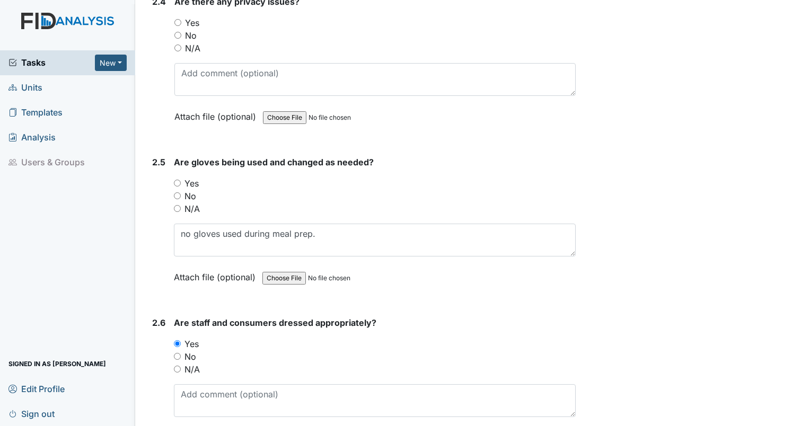
type textarea "Sunday 8/17/25 Camera D4 Kitchen 12:42pm. staff discuss sexually transmitted di…"
click at [177, 193] on input "No" at bounding box center [177, 195] width 7 height 7
radio input "true"
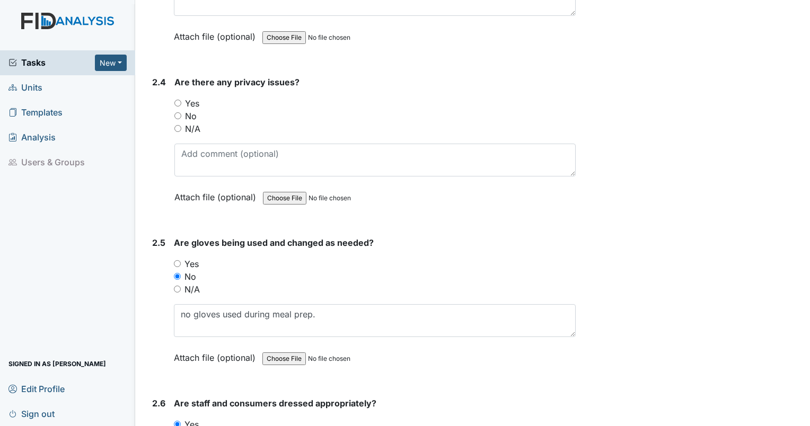
scroll to position [923, 0]
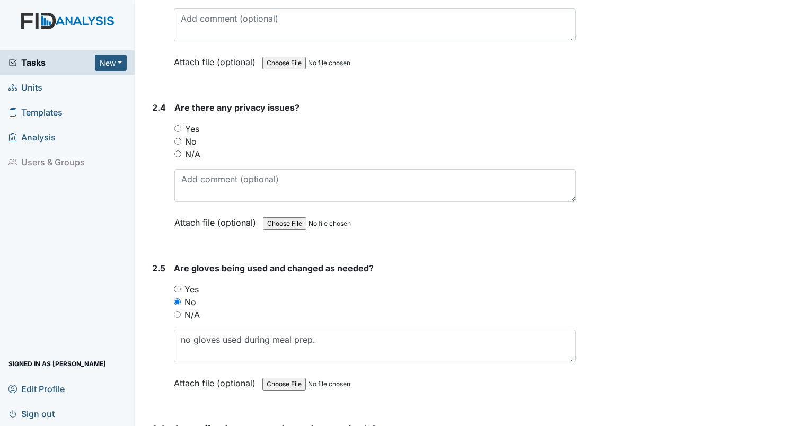
click at [181, 138] on div "No" at bounding box center [374, 141] width 401 height 13
click at [177, 141] on div "No" at bounding box center [374, 141] width 401 height 13
click at [178, 138] on input "No" at bounding box center [177, 141] width 7 height 7
radio input "true"
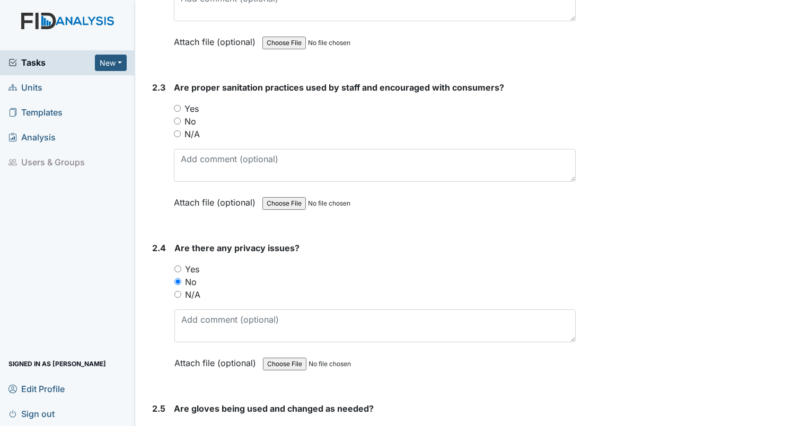
scroll to position [764, 0]
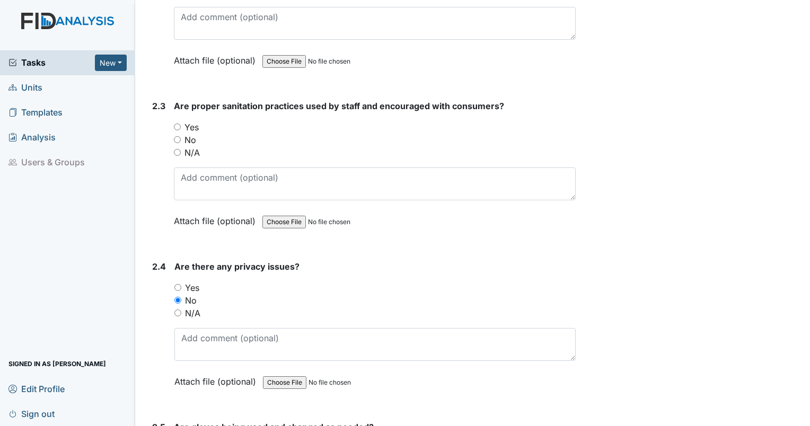
click at [177, 125] on input "Yes" at bounding box center [177, 127] width 7 height 7
radio input "true"
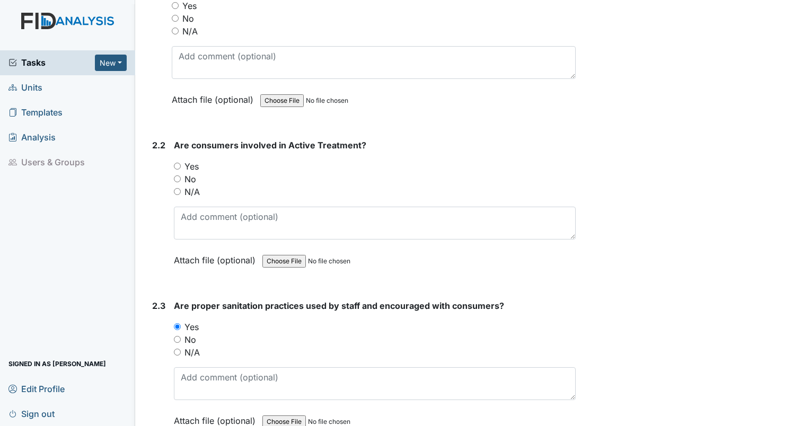
scroll to position [552, 0]
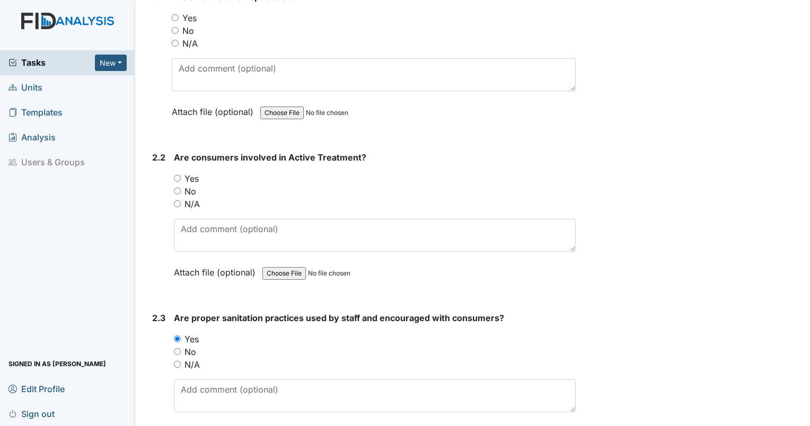
click at [179, 175] on input "Yes" at bounding box center [177, 178] width 7 height 7
radio input "true"
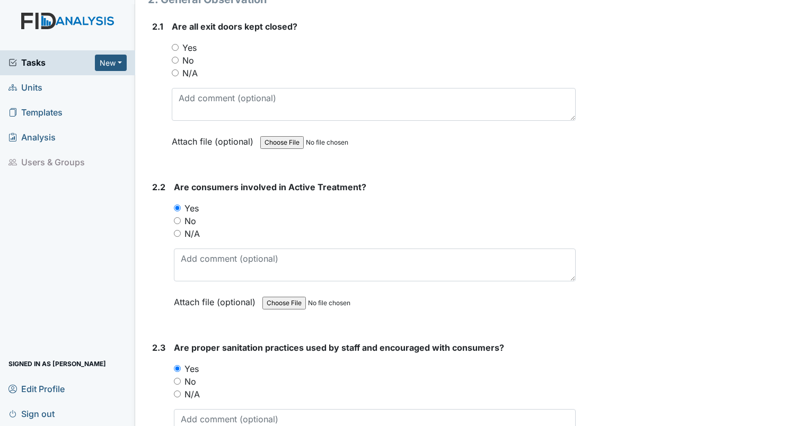
scroll to position [446, 0]
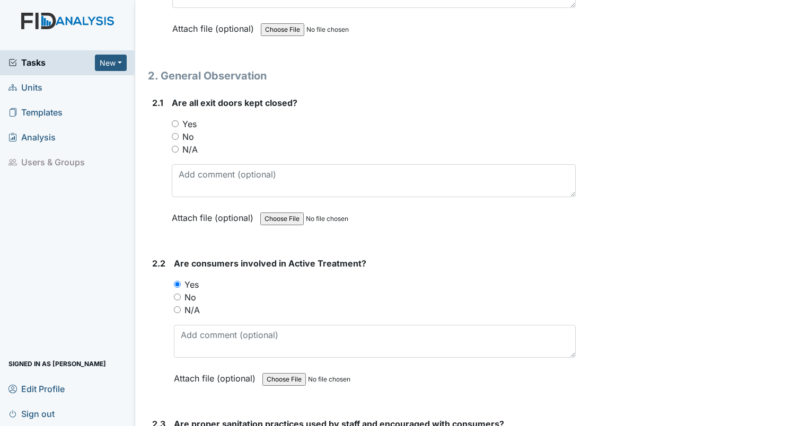
click at [174, 123] on input "Yes" at bounding box center [175, 123] width 7 height 7
radio input "true"
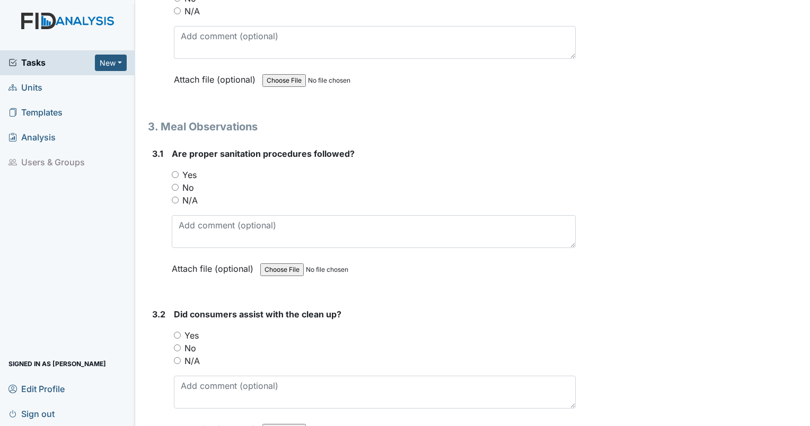
scroll to position [1802, 0]
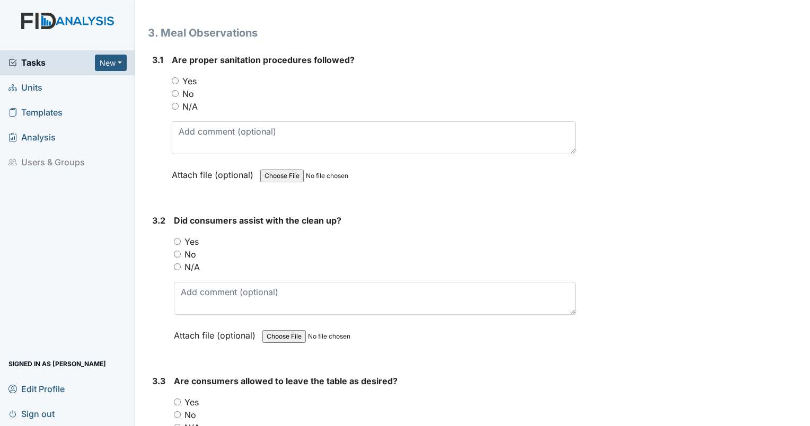
click at [176, 77] on input "Yes" at bounding box center [175, 80] width 7 height 7
radio input "true"
drag, startPoint x: 173, startPoint y: 246, endPoint x: 178, endPoint y: 250, distance: 6.4
click at [173, 246] on div "3.2 Did consumers assist with the clean up? You must select one of the below op…" at bounding box center [362, 286] width 428 height 144
click at [175, 251] on input "No" at bounding box center [177, 254] width 7 height 7
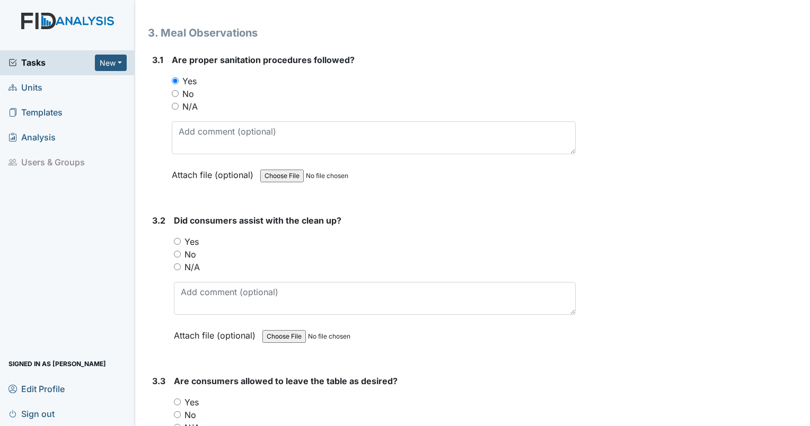
radio input "true"
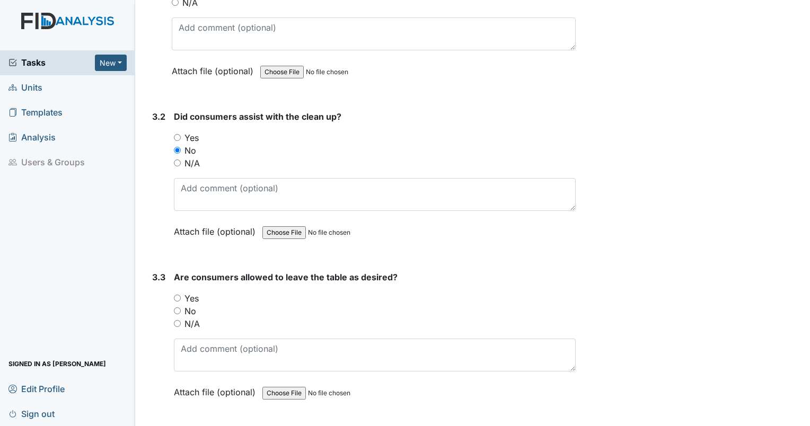
scroll to position [1961, 0]
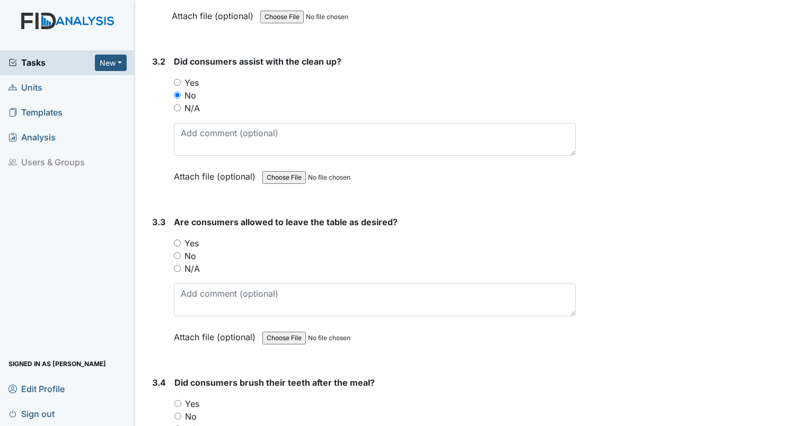
click at [177, 240] on input "Yes" at bounding box center [177, 243] width 7 height 7
radio input "true"
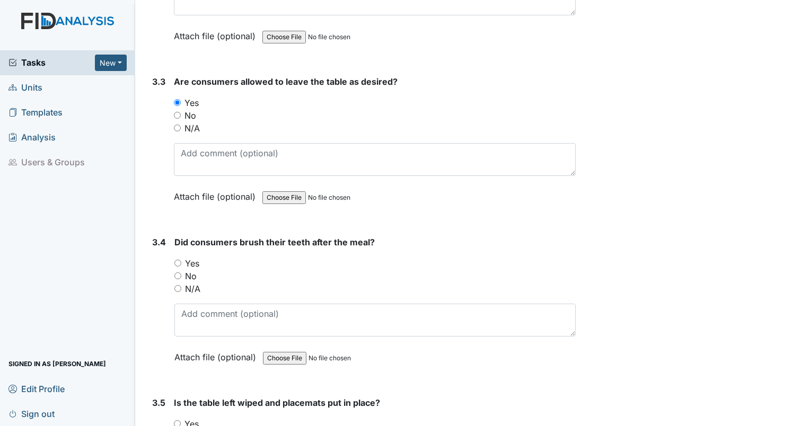
scroll to position [2120, 0]
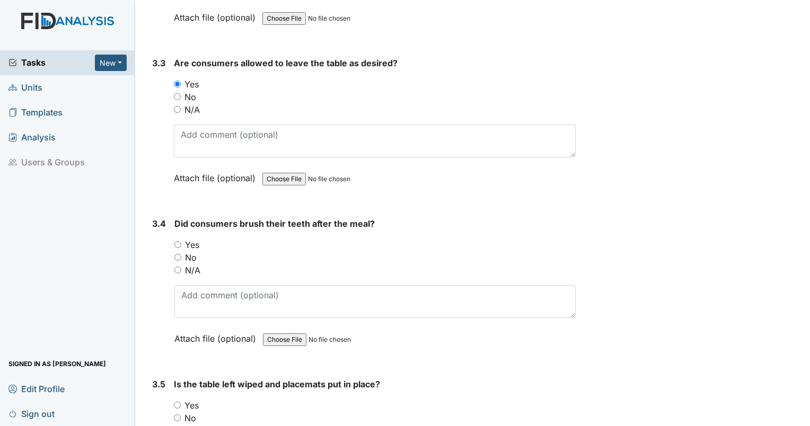
click at [178, 254] on input "No" at bounding box center [177, 257] width 7 height 7
radio input "true"
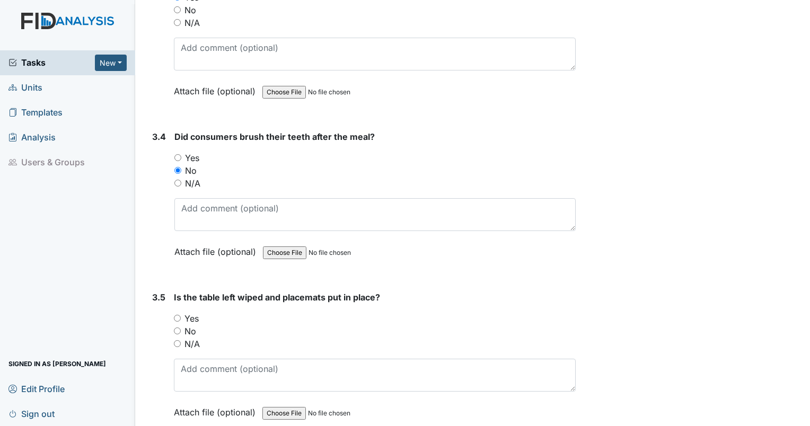
scroll to position [2226, 0]
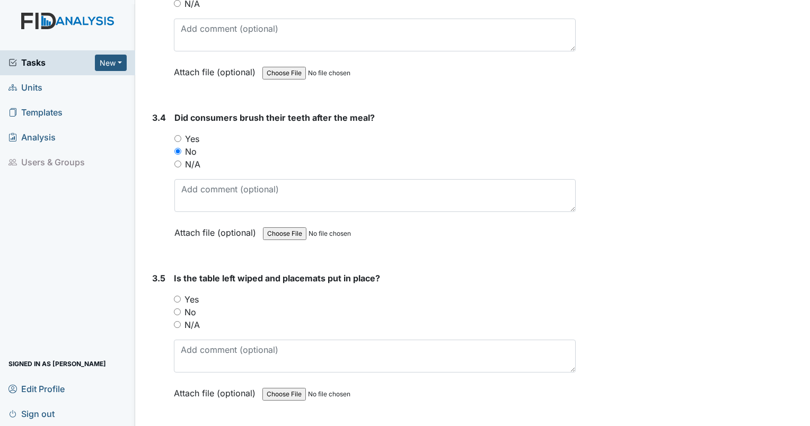
click at [175, 296] on input "Yes" at bounding box center [177, 299] width 7 height 7
radio input "true"
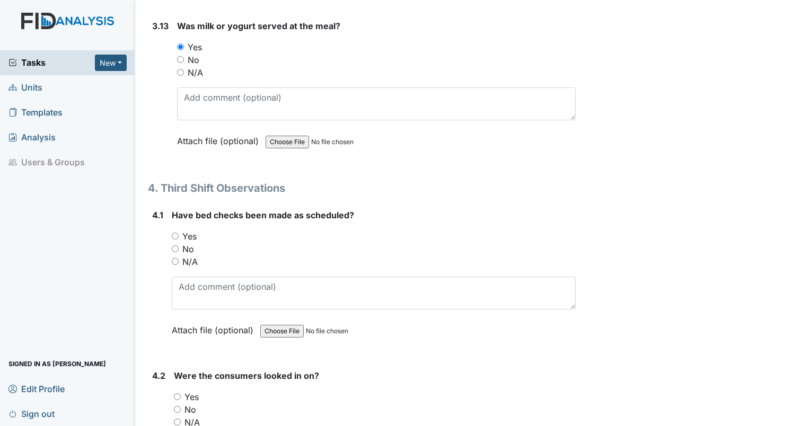
scroll to position [3923, 0]
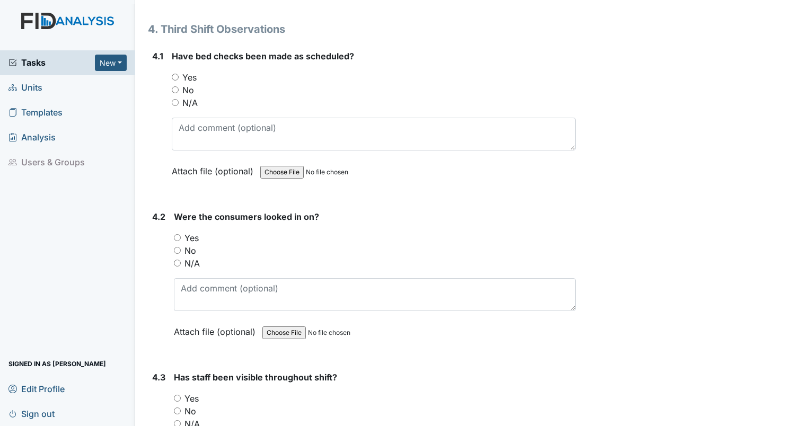
click at [175, 74] on input "Yes" at bounding box center [175, 77] width 7 height 7
radio input "true"
click at [180, 234] on input "Yes" at bounding box center [177, 237] width 7 height 7
radio input "true"
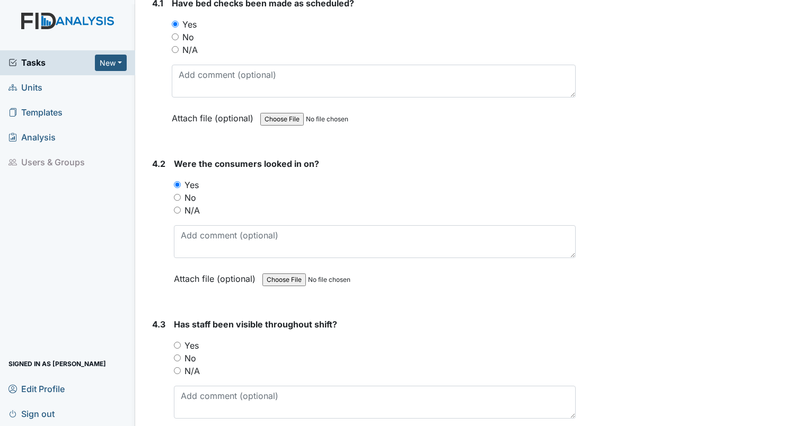
scroll to position [4029, 0]
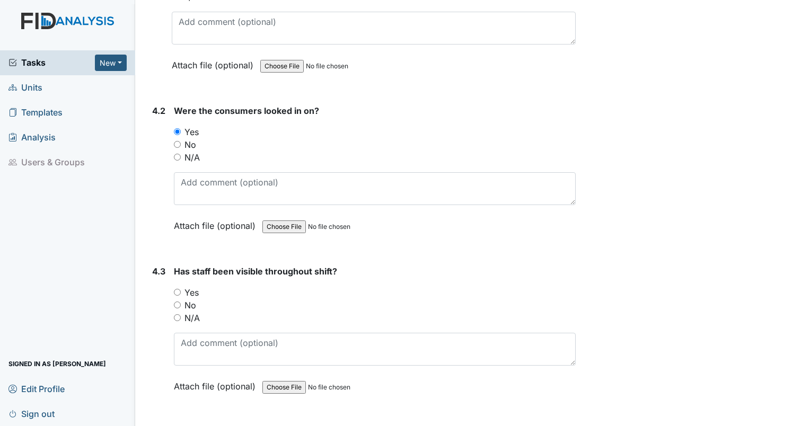
click at [176, 289] on input "Yes" at bounding box center [177, 292] width 7 height 7
radio input "true"
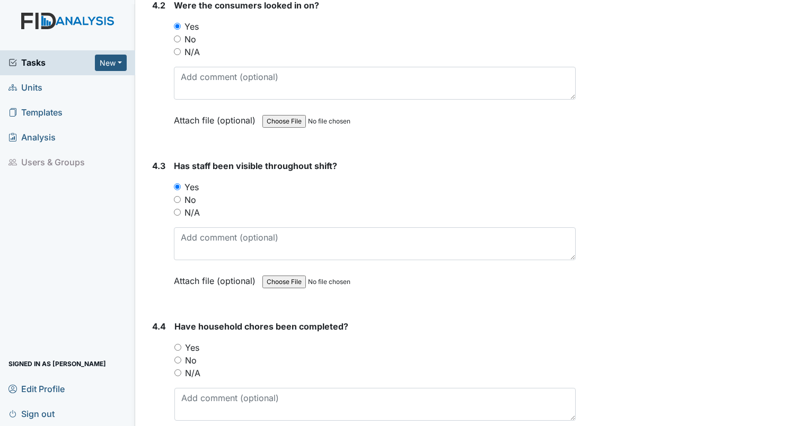
scroll to position [4135, 0]
click at [176, 343] on input "Yes" at bounding box center [177, 346] width 7 height 7
radio input "true"
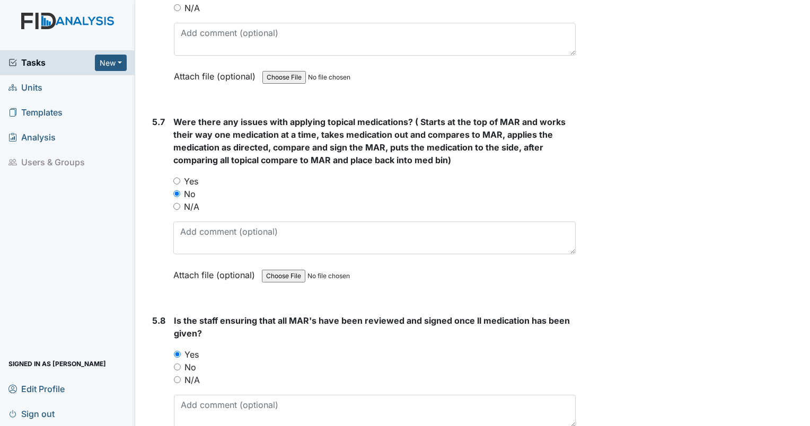
scroll to position [5799, 0]
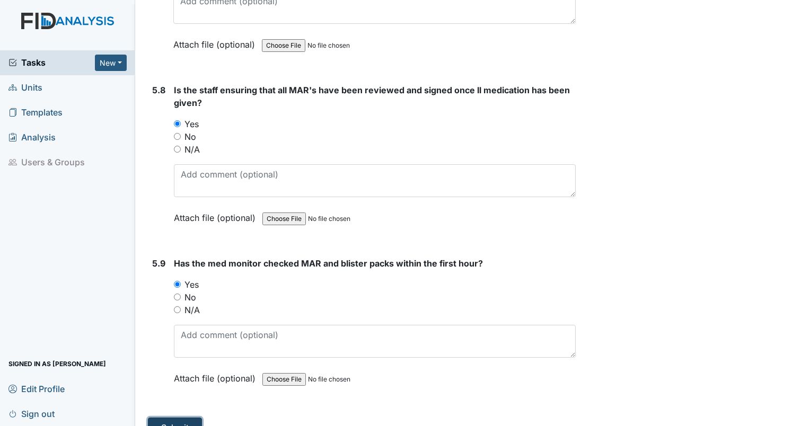
click at [177, 418] on button "Submit" at bounding box center [175, 428] width 54 height 20
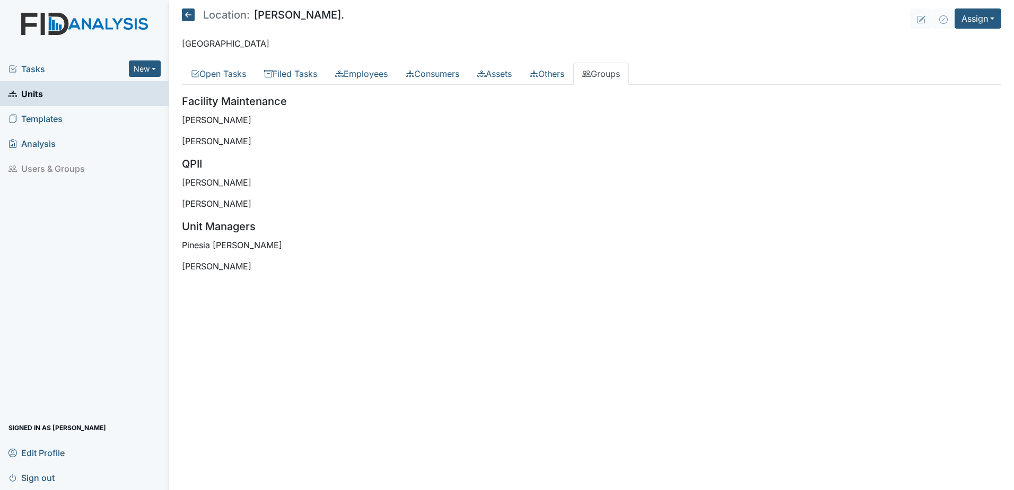
click at [23, 69] on span "Tasks" at bounding box center [68, 69] width 120 height 13
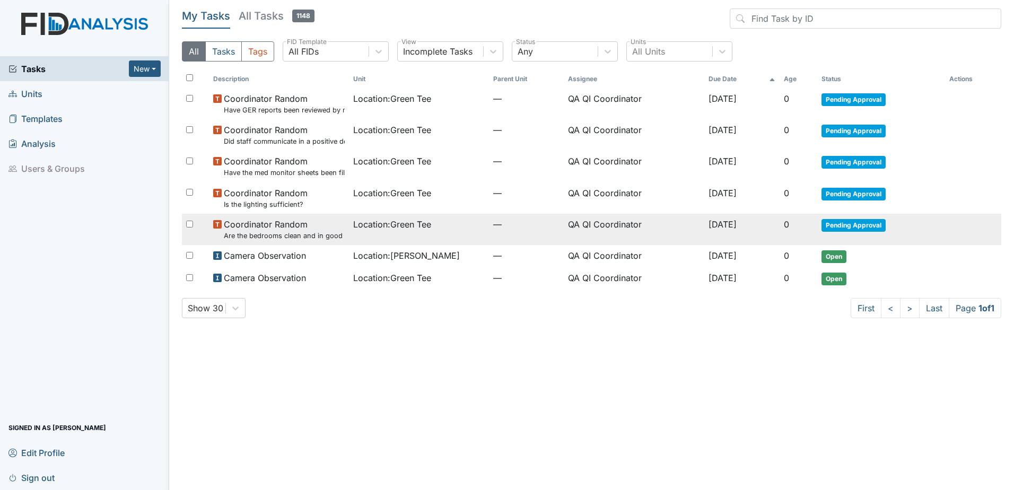
click at [376, 227] on span "Location : Green Tee" at bounding box center [392, 224] width 78 height 13
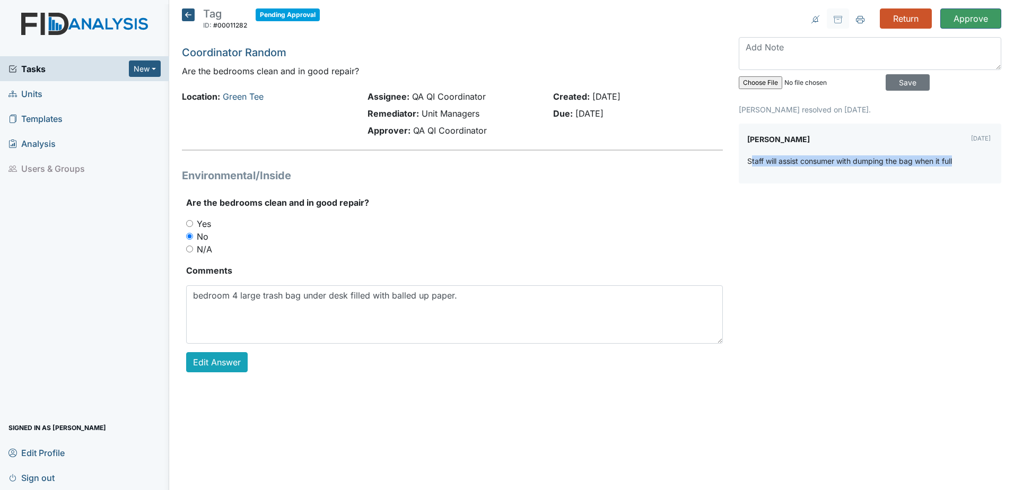
drag, startPoint x: 750, startPoint y: 165, endPoint x: 961, endPoint y: 153, distance: 210.8
click at [961, 153] on div "Conswella Graham Aug 25, 2025 Staff will assist consumer with dumping the bag w…" at bounding box center [869, 154] width 262 height 60
click at [66, 60] on div "Tasks New Form Inspection Document Bundle" at bounding box center [84, 68] width 169 height 25
click at [53, 67] on span "Tasks" at bounding box center [68, 69] width 120 height 13
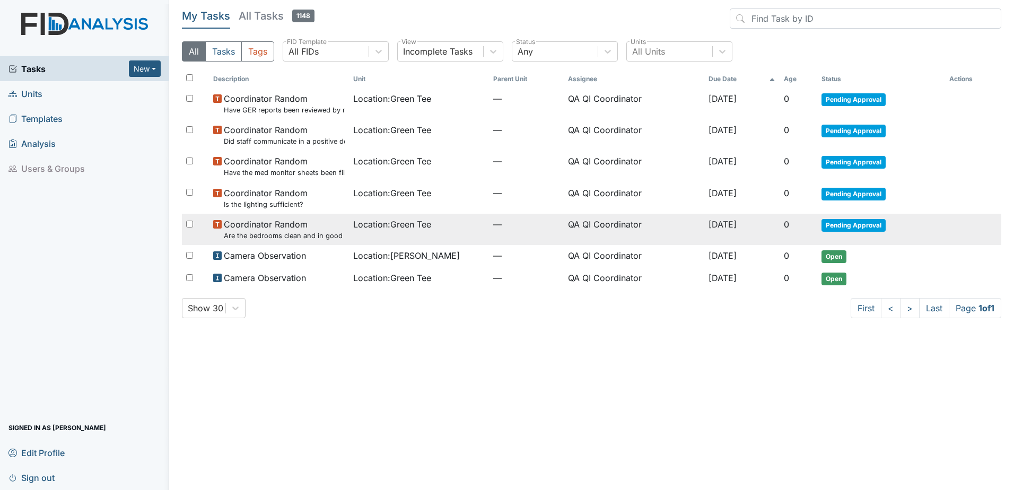
click at [279, 233] on small "Are the bedrooms clean and in good repair?" at bounding box center [284, 236] width 121 height 10
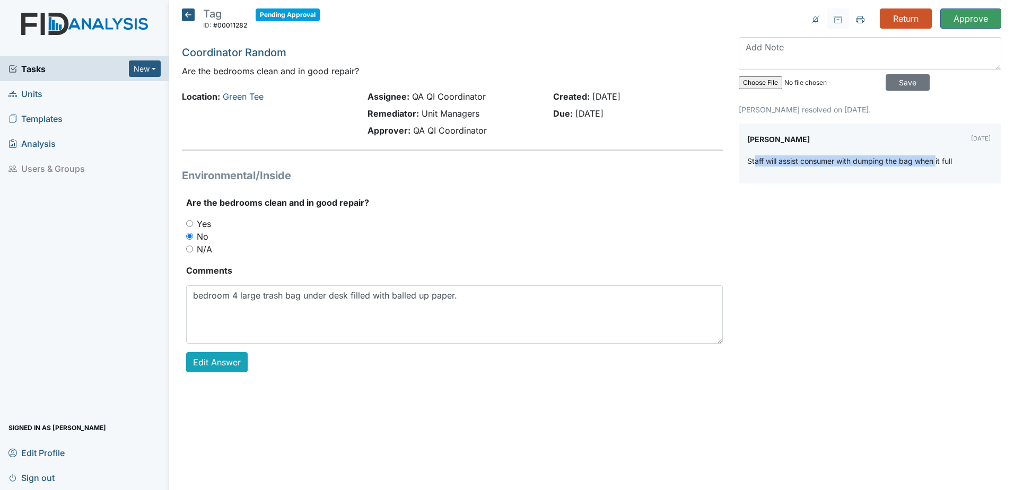
drag, startPoint x: 759, startPoint y: 158, endPoint x: 946, endPoint y: 152, distance: 187.2
click at [946, 152] on div "[PERSON_NAME] [DATE] Staff will assist consumer with dumping the bag when it fu…" at bounding box center [869, 154] width 262 height 60
drag, startPoint x: 946, startPoint y: 152, endPoint x: 963, endPoint y: 169, distance: 24.4
click at [964, 167] on div "Staff will assist consumer with dumping the bag when it full" at bounding box center [869, 165] width 245 height 20
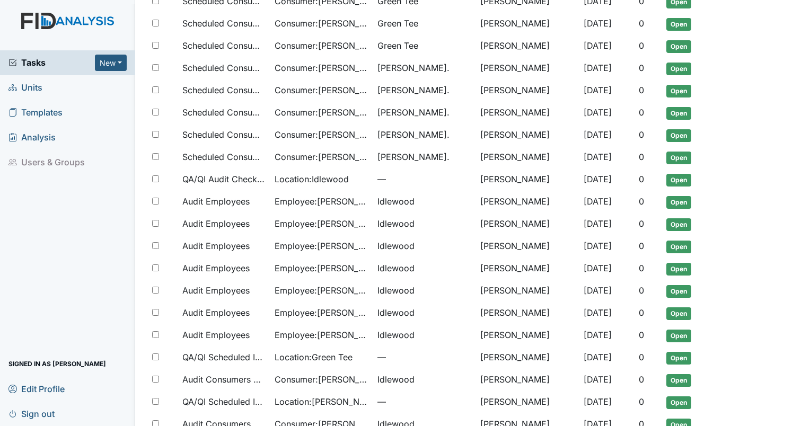
scroll to position [410, 0]
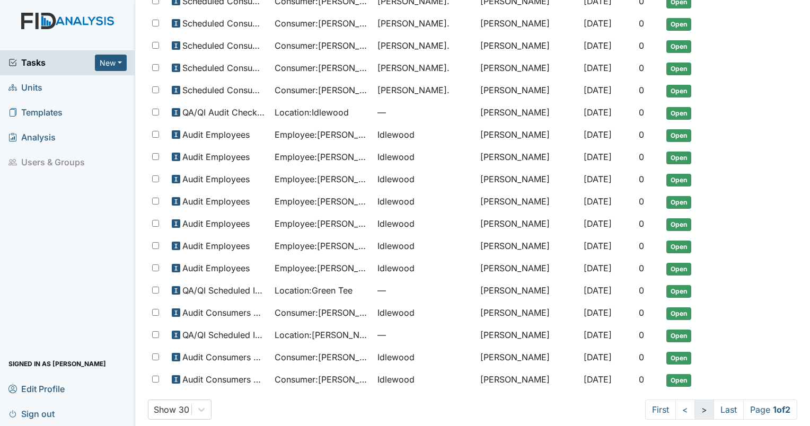
click at [694, 403] on link ">" at bounding box center [704, 410] width 20 height 20
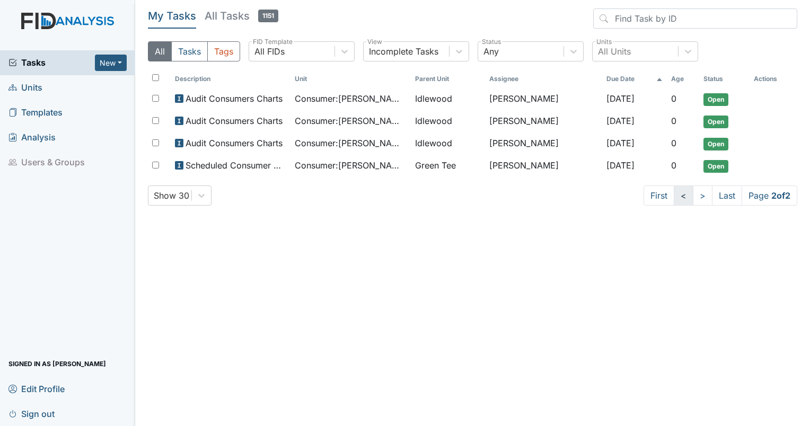
click at [684, 197] on link "<" at bounding box center [684, 196] width 20 height 20
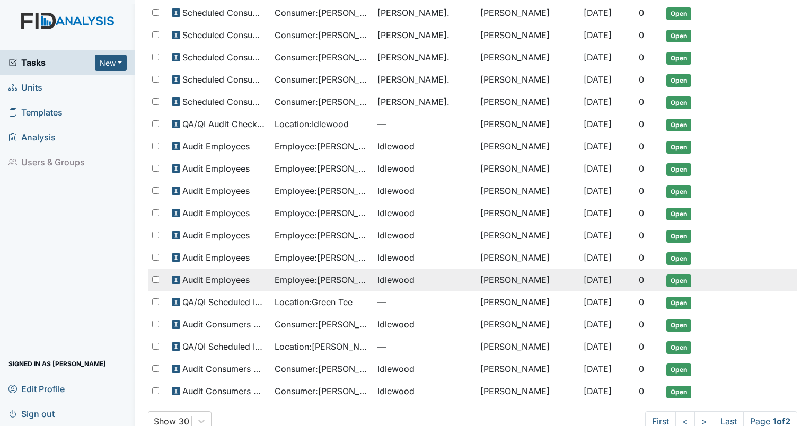
scroll to position [410, 0]
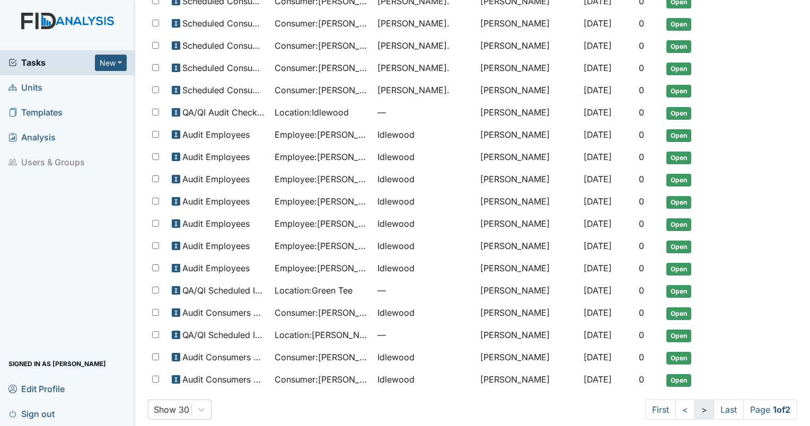
click at [694, 404] on link ">" at bounding box center [704, 410] width 20 height 20
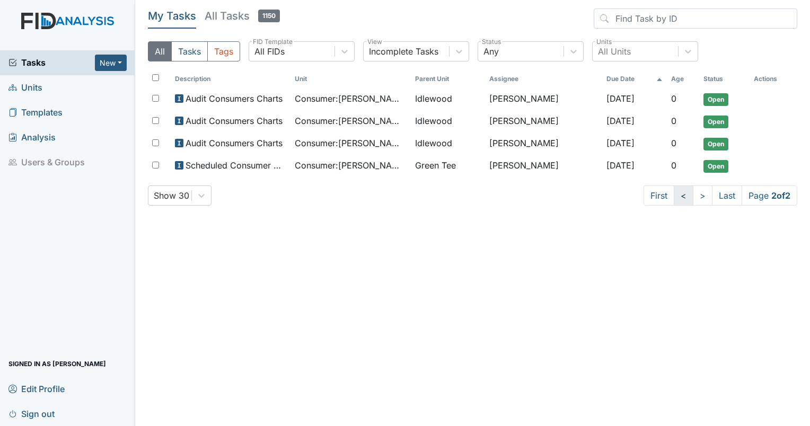
click at [679, 195] on link "<" at bounding box center [684, 196] width 20 height 20
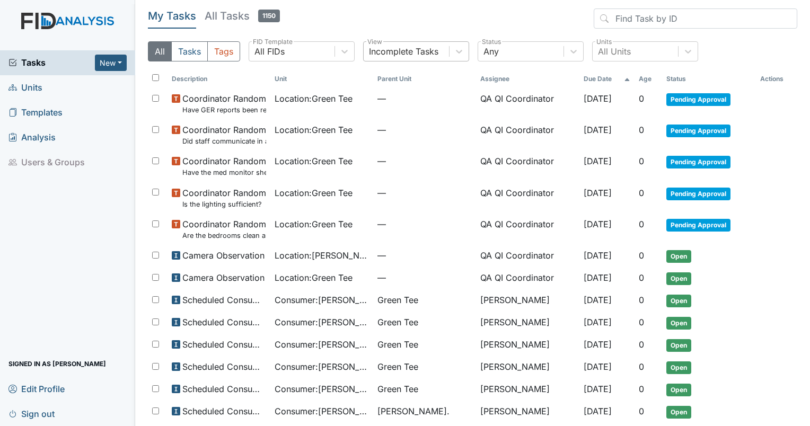
click at [389, 56] on div "Incomplete Tasks" at bounding box center [403, 51] width 69 height 13
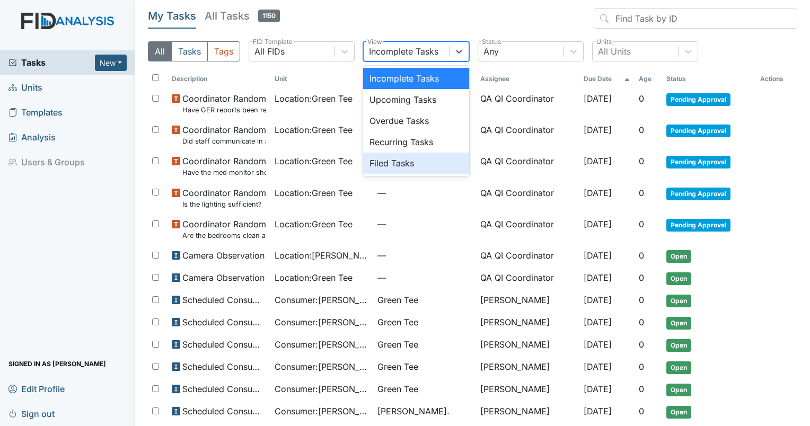
click at [391, 159] on div "Filed Tasks" at bounding box center [416, 163] width 106 height 21
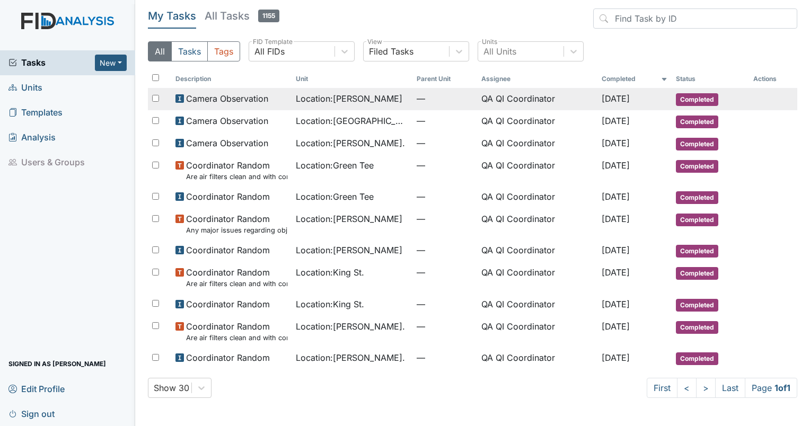
click at [318, 103] on span "Location : Lockwood" at bounding box center [349, 98] width 107 height 13
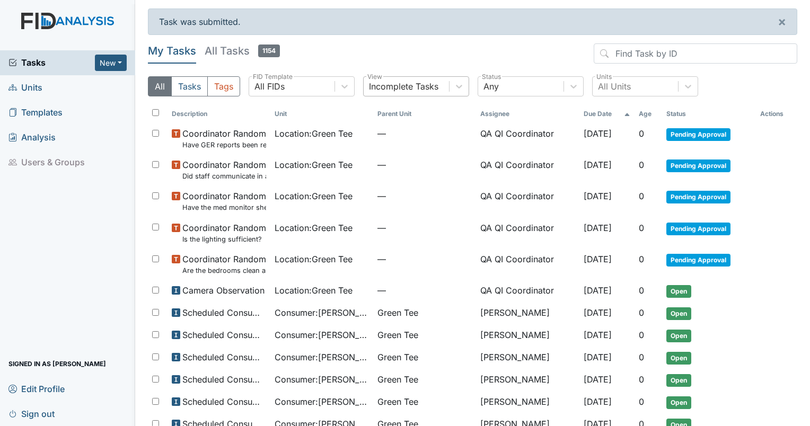
click at [433, 87] on div "Incomplete Tasks" at bounding box center [403, 86] width 69 height 13
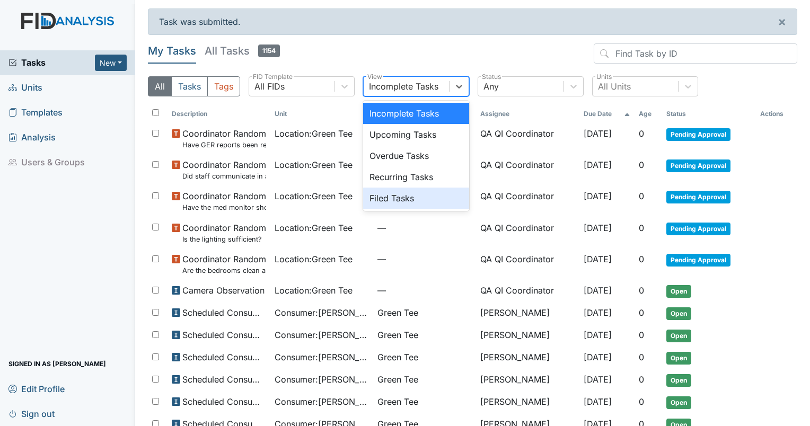
click at [416, 195] on div "Filed Tasks" at bounding box center [416, 198] width 106 height 21
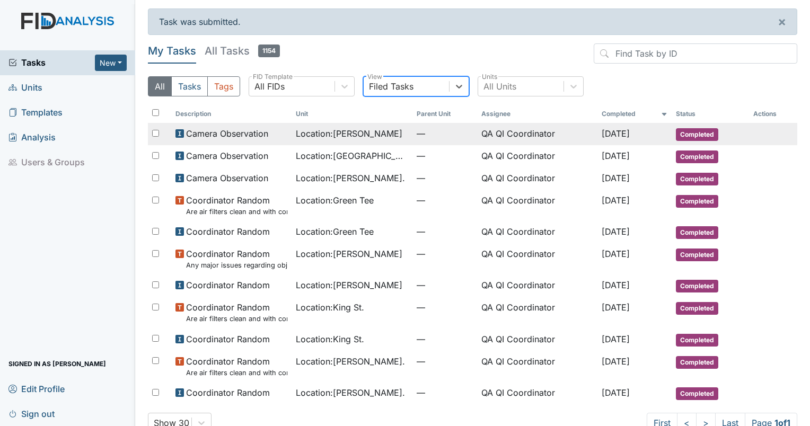
click at [337, 133] on span "Location : Lockwood" at bounding box center [349, 133] width 107 height 13
drag, startPoint x: 337, startPoint y: 133, endPoint x: 255, endPoint y: 131, distance: 81.7
click at [255, 131] on span "Camera Observation" at bounding box center [227, 133] width 82 height 13
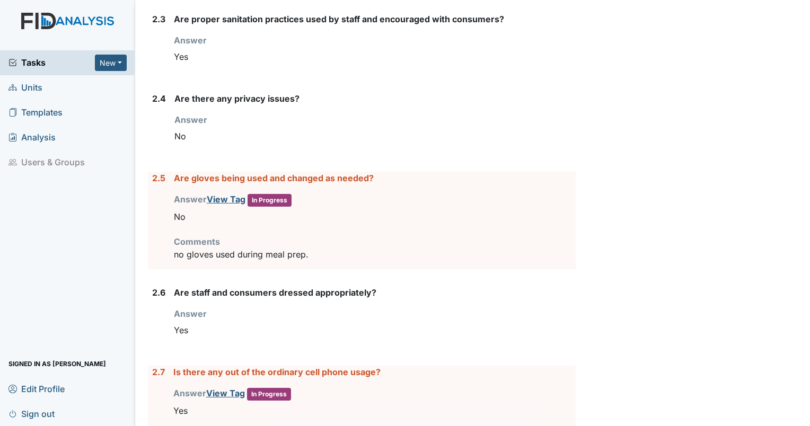
scroll to position [530, 0]
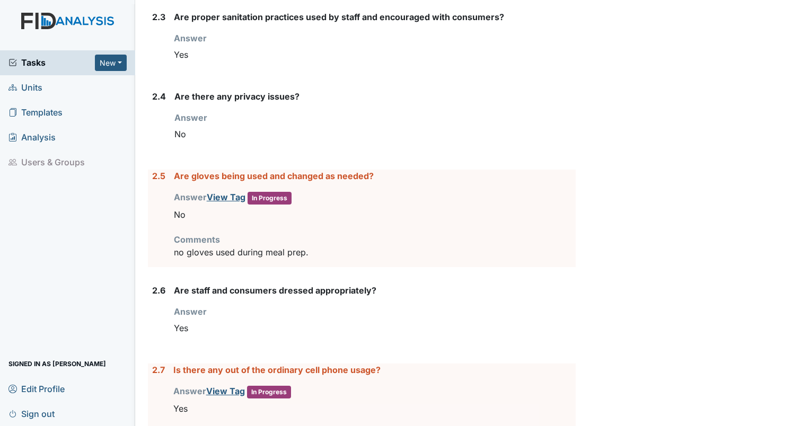
click at [38, 89] on span "Units" at bounding box center [25, 88] width 34 height 16
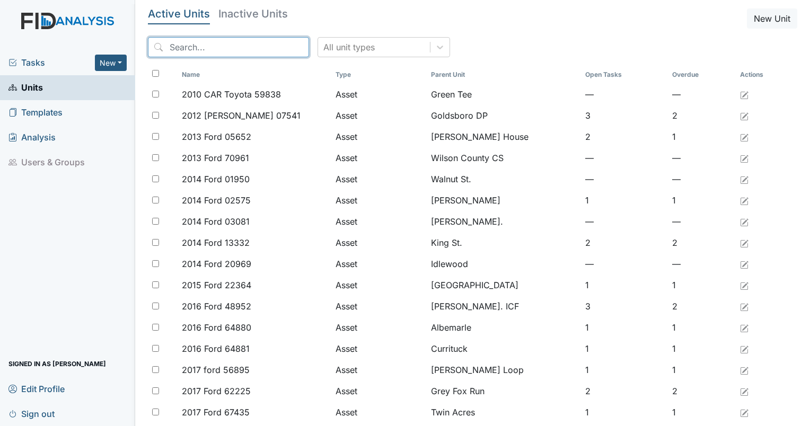
click at [267, 38] on input "search" at bounding box center [228, 47] width 161 height 20
click at [257, 43] on input "search" at bounding box center [228, 47] width 161 height 20
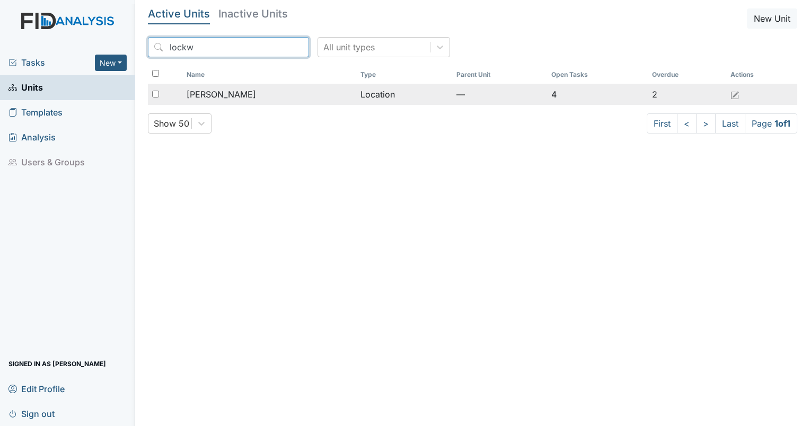
type input "lockw"
click at [221, 92] on span "[PERSON_NAME]" at bounding box center [221, 94] width 69 height 13
click at [220, 92] on span "[PERSON_NAME]" at bounding box center [221, 94] width 69 height 13
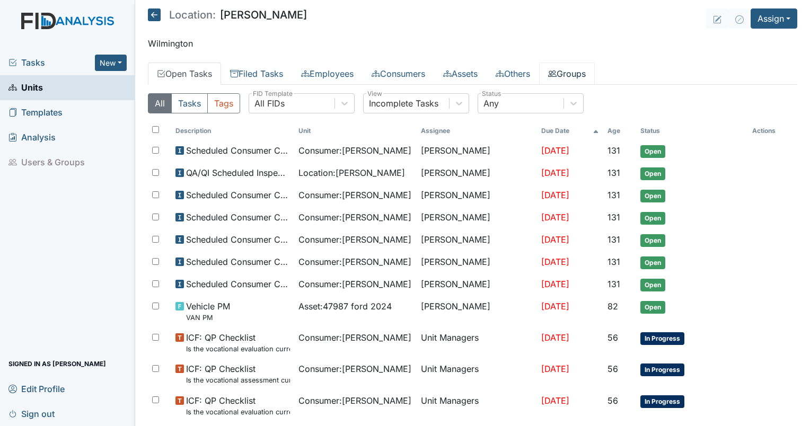
click at [557, 71] on icon at bounding box center [552, 73] width 8 height 8
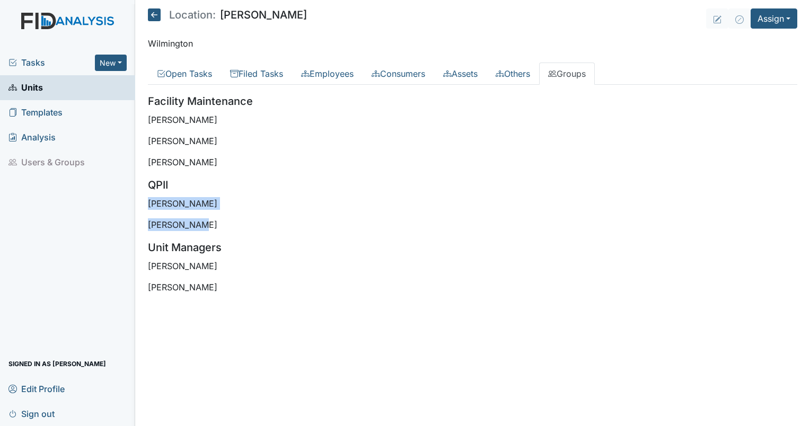
drag, startPoint x: 149, startPoint y: 204, endPoint x: 207, endPoint y: 210, distance: 58.7
click at [207, 210] on div "Facility Maintenance [PERSON_NAME] [PERSON_NAME] [PERSON_NAME] QPII [PERSON_NAM…" at bounding box center [472, 193] width 649 height 200
drag, startPoint x: 207, startPoint y: 210, endPoint x: 225, endPoint y: 233, distance: 28.7
click at [224, 231] on div "Facility Maintenance Zach Smith James Bryant George Walton QPII Ashley Smith Su…" at bounding box center [472, 193] width 649 height 200
click at [236, 277] on div "Facility Maintenance Zach Smith James Bryant George Walton QPII Ashley Smith Su…" at bounding box center [472, 193] width 649 height 200
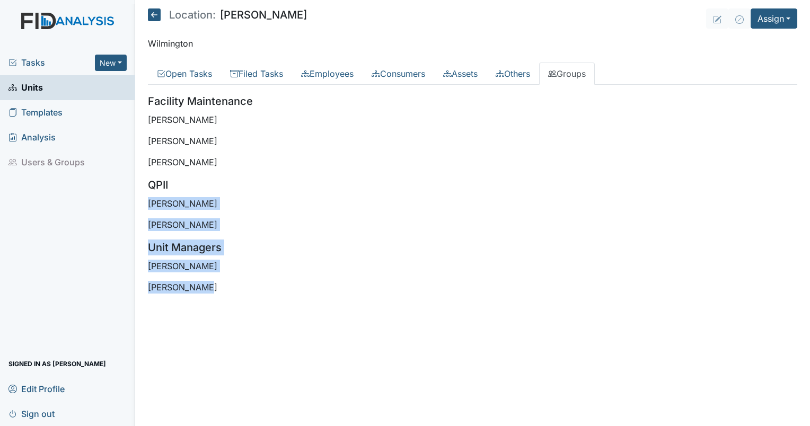
drag, startPoint x: 225, startPoint y: 280, endPoint x: 146, endPoint y: 201, distance: 110.9
click at [146, 201] on main "Location: Lockwood Assign Assign Form Assign Inspection Assign Document Assign …" at bounding box center [472, 213] width 675 height 426
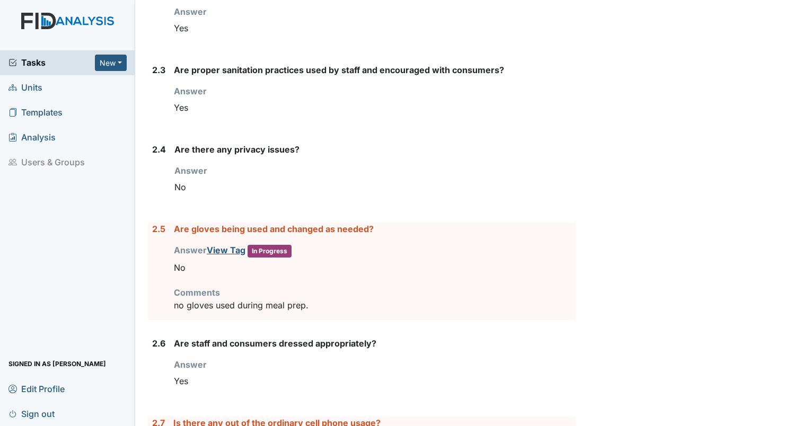
scroll to position [583, 0]
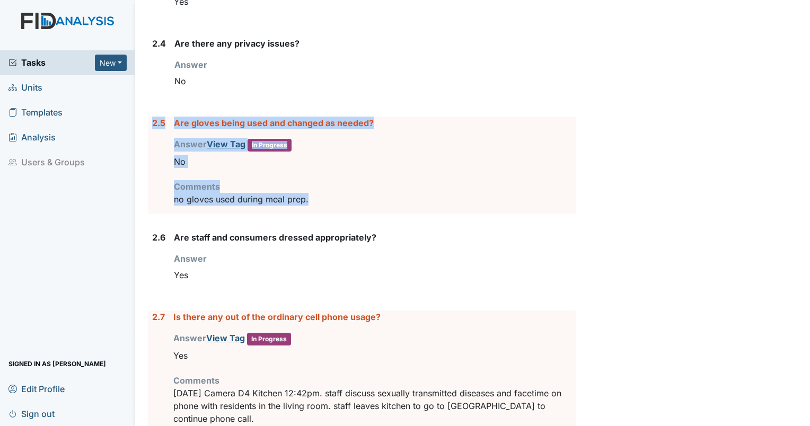
drag, startPoint x: 339, startPoint y: 201, endPoint x: 151, endPoint y: 117, distance: 206.9
click at [151, 117] on div "2.5 Are gloves being used and changed as needed? Answer View Tag In Progress Yo…" at bounding box center [362, 166] width 428 height 98
drag, startPoint x: 151, startPoint y: 117, endPoint x: 163, endPoint y: 123, distance: 14.2
copy div "2.5 Are gloves being used and changed as needed? Answer View Tag In Progress Yo…"
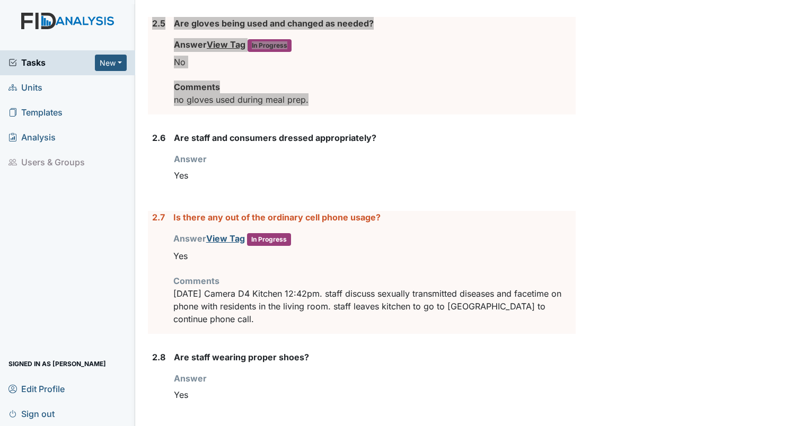
scroll to position [742, 0]
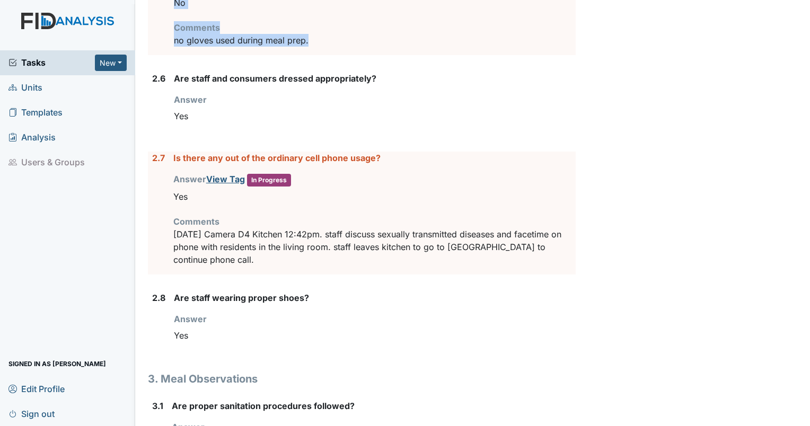
click at [276, 255] on p "Sunday 8/17/25 Camera D4 Kitchen 12:42pm. staff discuss sexually transmitted di…" at bounding box center [374, 247] width 402 height 38
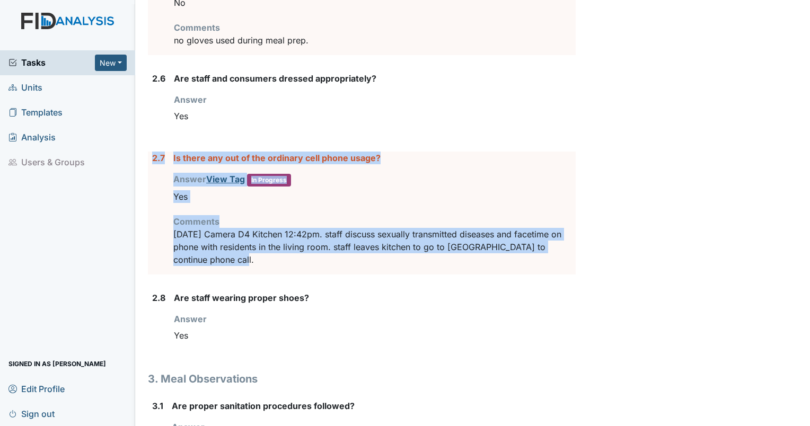
drag, startPoint x: 272, startPoint y: 259, endPoint x: 143, endPoint y: 148, distance: 170.3
drag, startPoint x: 143, startPoint y: 148, endPoint x: 154, endPoint y: 154, distance: 12.3
copy div "2.7 Is there any out of the ordinary cell phone usage? Answer View Tag In Progr…"
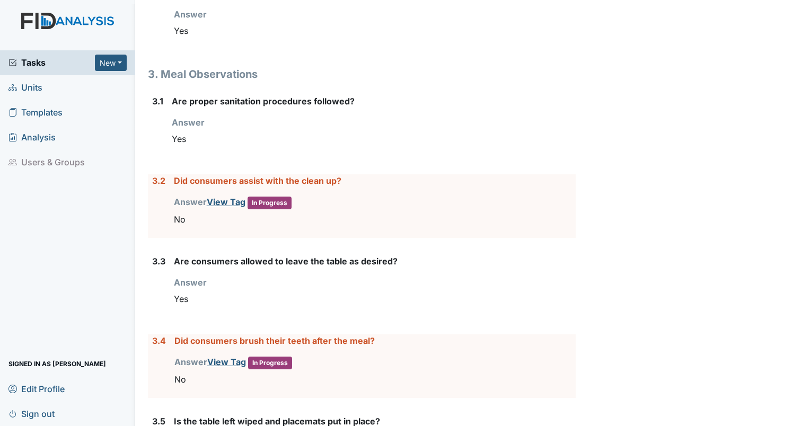
scroll to position [1060, 0]
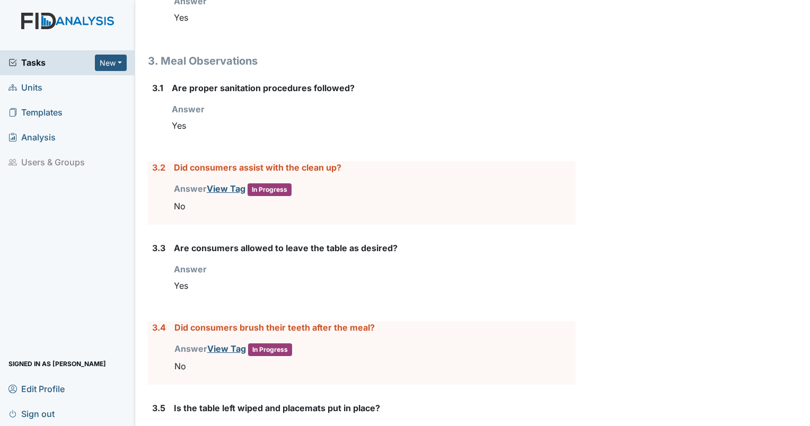
click at [215, 217] on div "Did consumers assist with the clean up? Answer View Tag In Progress You must se…" at bounding box center [375, 193] width 402 height 64
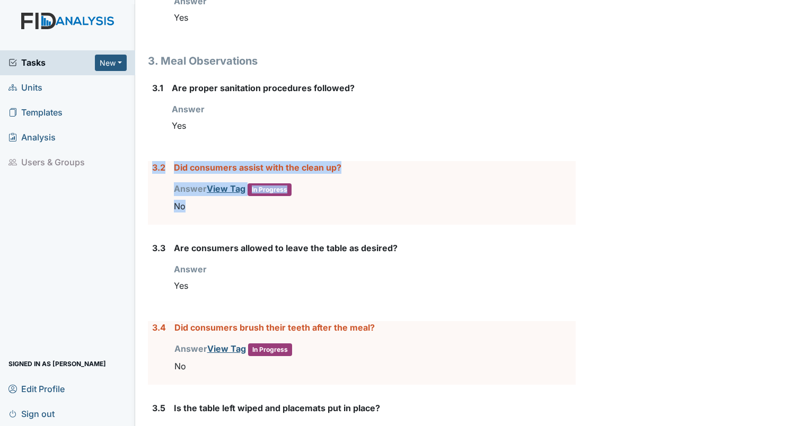
drag, startPoint x: 216, startPoint y: 216, endPoint x: 146, endPoint y: 166, distance: 85.9
drag, startPoint x: 146, startPoint y: 166, endPoint x: 158, endPoint y: 168, distance: 11.7
copy div "3.2 Did consumers assist with the clean up? Answer View Tag In Progress You mus…"
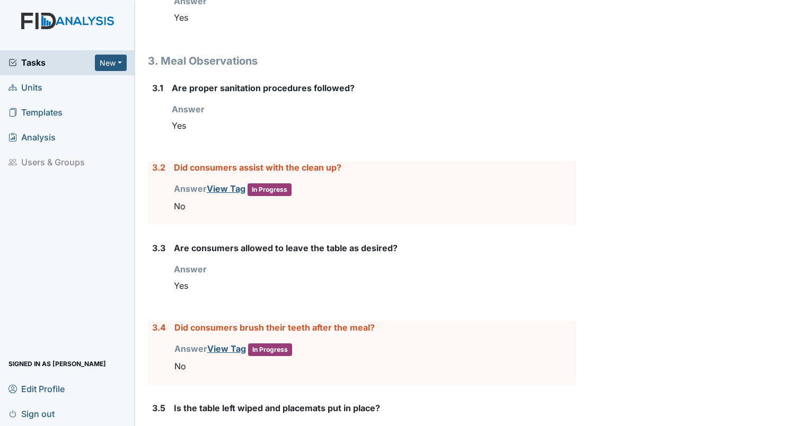
drag, startPoint x: 164, startPoint y: 367, endPoint x: 205, endPoint y: 365, distance: 40.4
click at [165, 367] on div "3.4" at bounding box center [159, 353] width 14 height 64
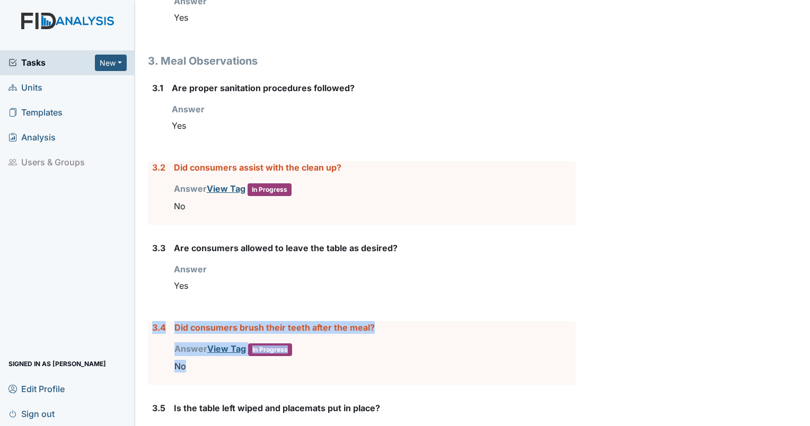
drag, startPoint x: 204, startPoint y: 365, endPoint x: 146, endPoint y: 322, distance: 72.1
drag, startPoint x: 146, startPoint y: 322, endPoint x: 154, endPoint y: 327, distance: 9.5
copy div "3.4 Did consumers brush their teeth after the meal? Answer View Tag In Progress…"
click at [436, 321] on strong "Did consumers brush their teeth after the meal?" at bounding box center [374, 327] width 401 height 13
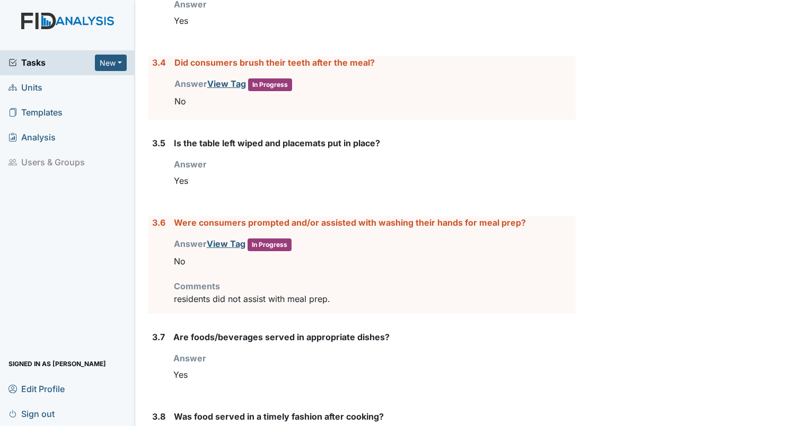
scroll to position [1378, 0]
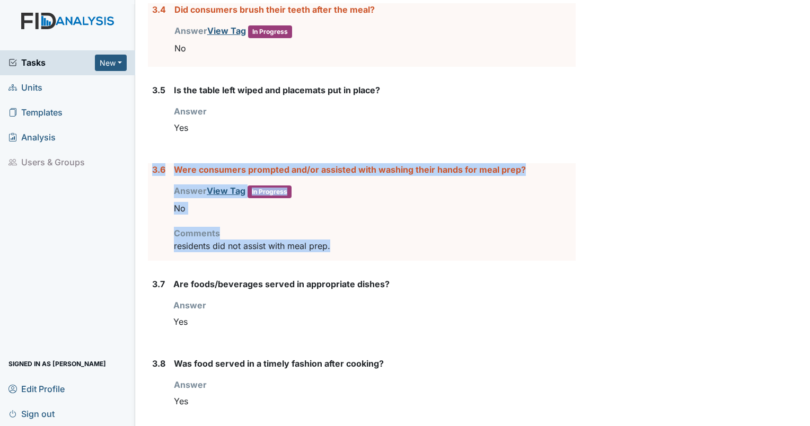
drag, startPoint x: 363, startPoint y: 245, endPoint x: 152, endPoint y: 166, distance: 225.1
click at [152, 166] on div "3.6 Were consumers prompted and/or assisted with washing their hands for meal p…" at bounding box center [362, 212] width 428 height 98
drag, startPoint x: 152, startPoint y: 166, endPoint x: 180, endPoint y: 163, distance: 28.8
copy div "3.6 Were consumers prompted and/or assisted with washing their hands for meal p…"
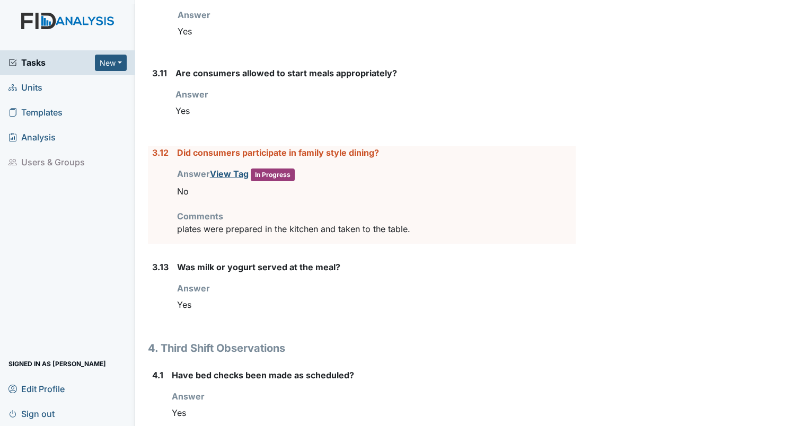
scroll to position [1908, 0]
click at [443, 222] on p "plates were prepared in the kitchen and taken to the table." at bounding box center [376, 228] width 399 height 13
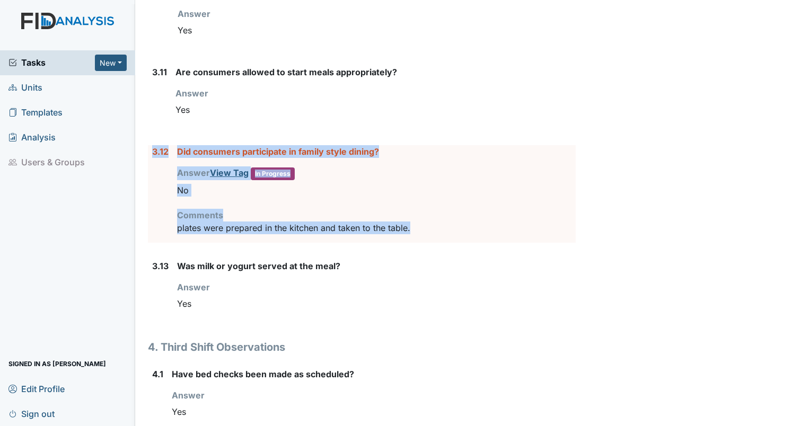
drag, startPoint x: 441, startPoint y: 218, endPoint x: 158, endPoint y: 145, distance: 292.0
click at [158, 145] on div "3.12 Did consumers participate in family style dining? Answer View Tag In Progr…" at bounding box center [362, 194] width 428 height 98
copy form "3.12 Did consumers participate in family style dining? Answer View Tag In Progr…"
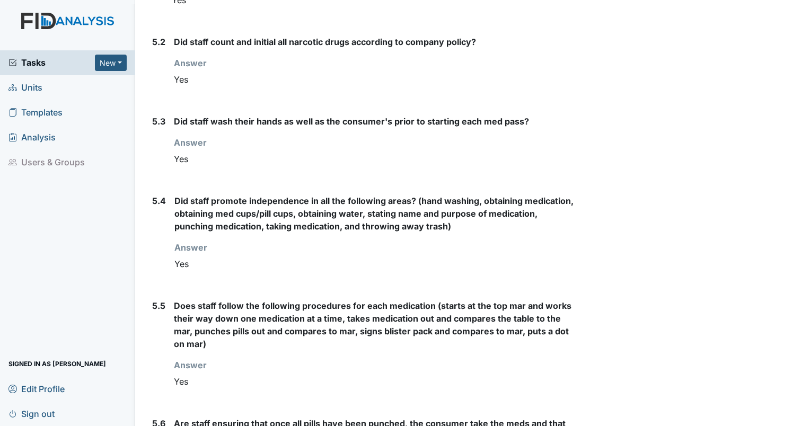
scroll to position [2243, 0]
